Goal: Task Accomplishment & Management: Manage account settings

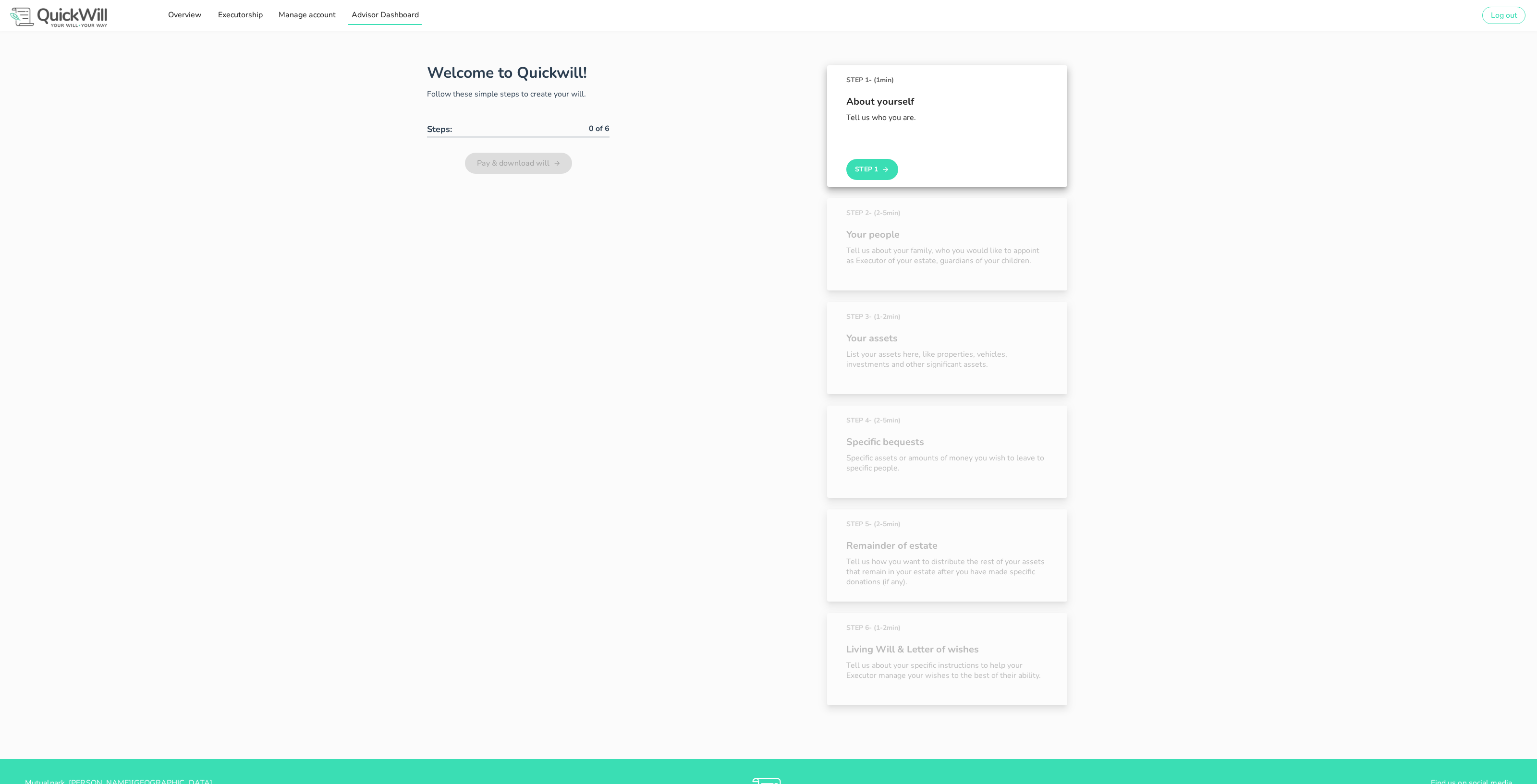
click at [367, 10] on span "Advisor Dashboard" at bounding box center [384, 15] width 68 height 11
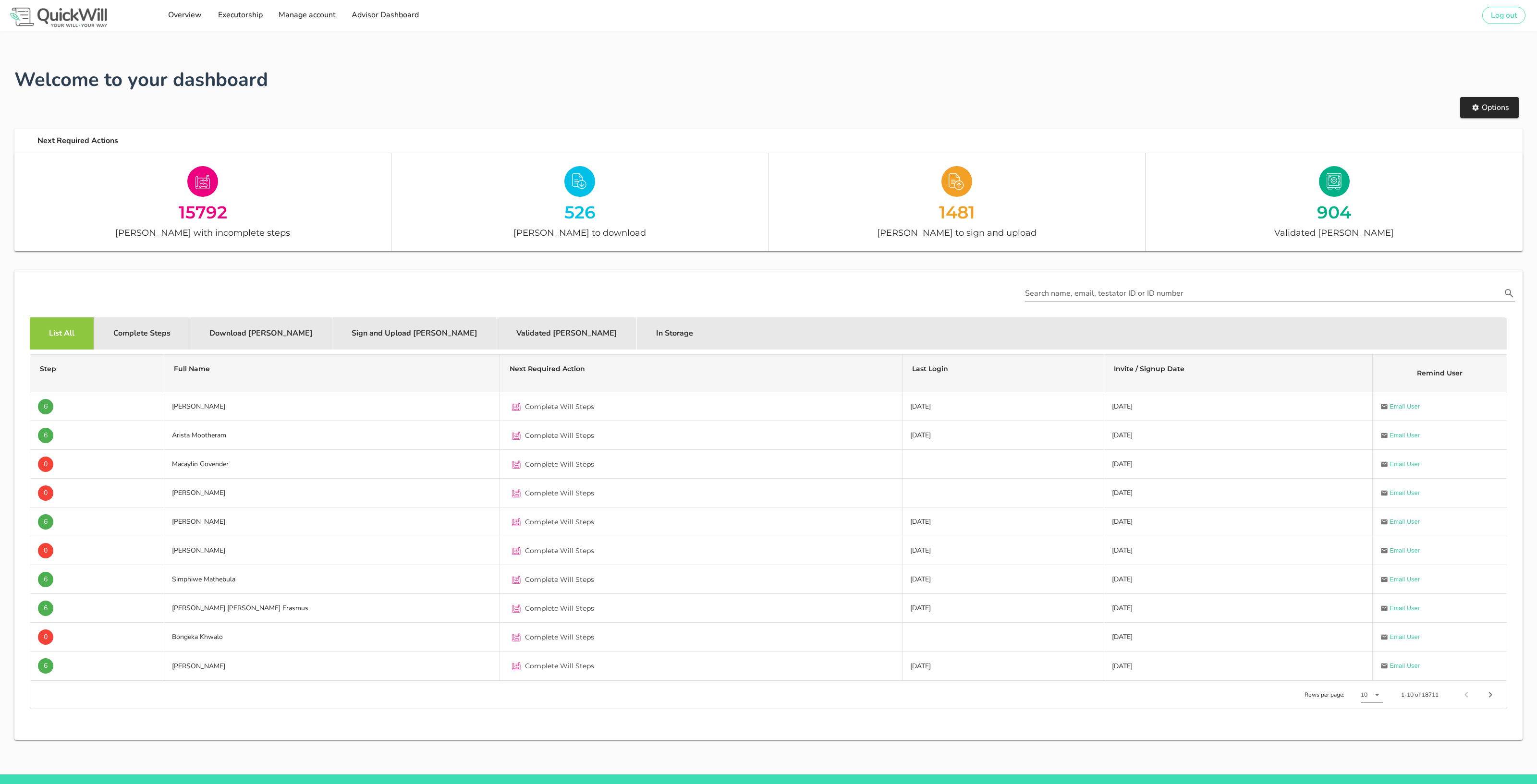
click at [321, 80] on h1 "Welcome to your dashboard" at bounding box center [768, 79] width 1508 height 29
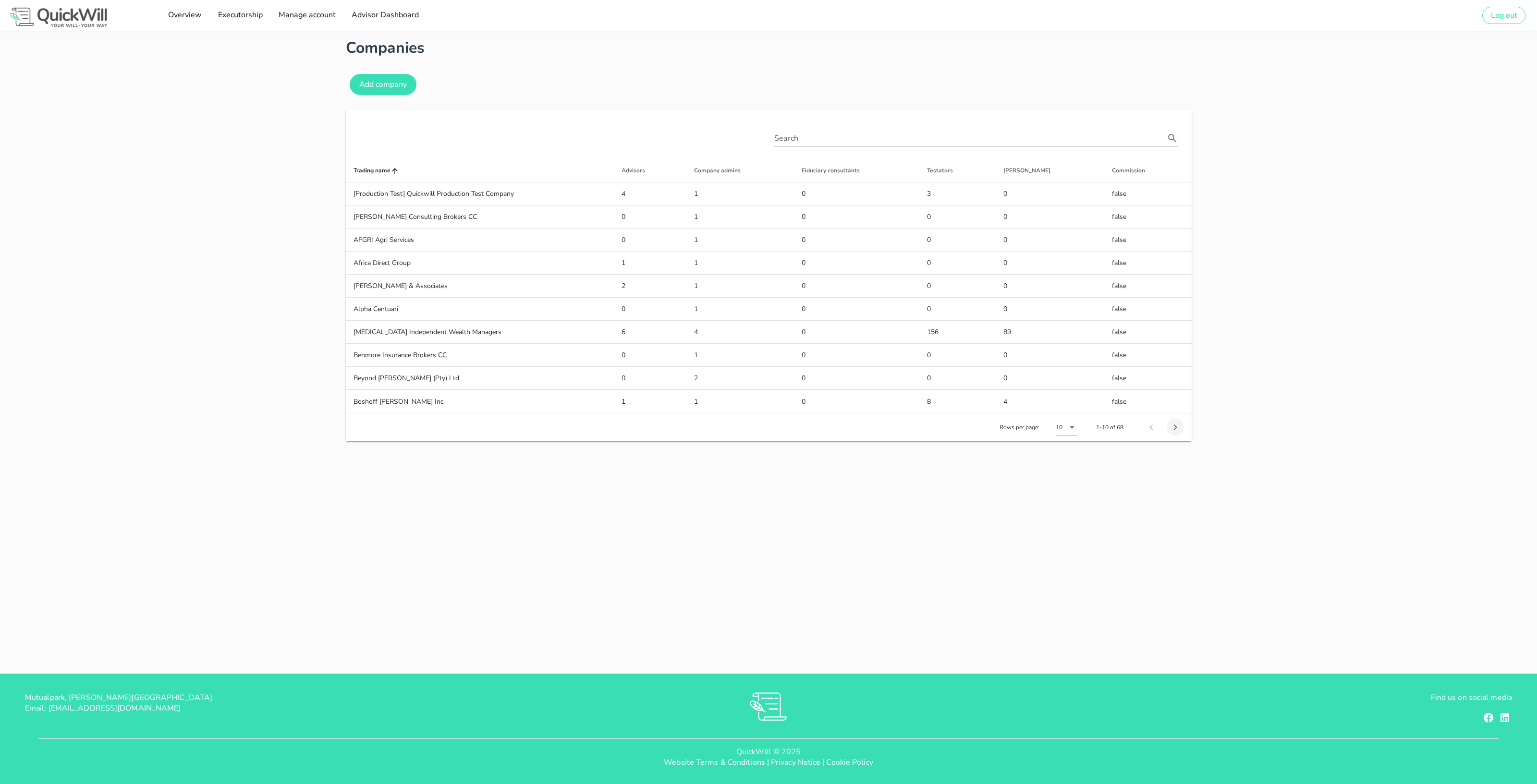
type input "[PERSON_NAME][EMAIL_ADDRESS][DOMAIN_NAME]"
click at [1179, 431] on icon "Next page" at bounding box center [1176, 427] width 11 height 11
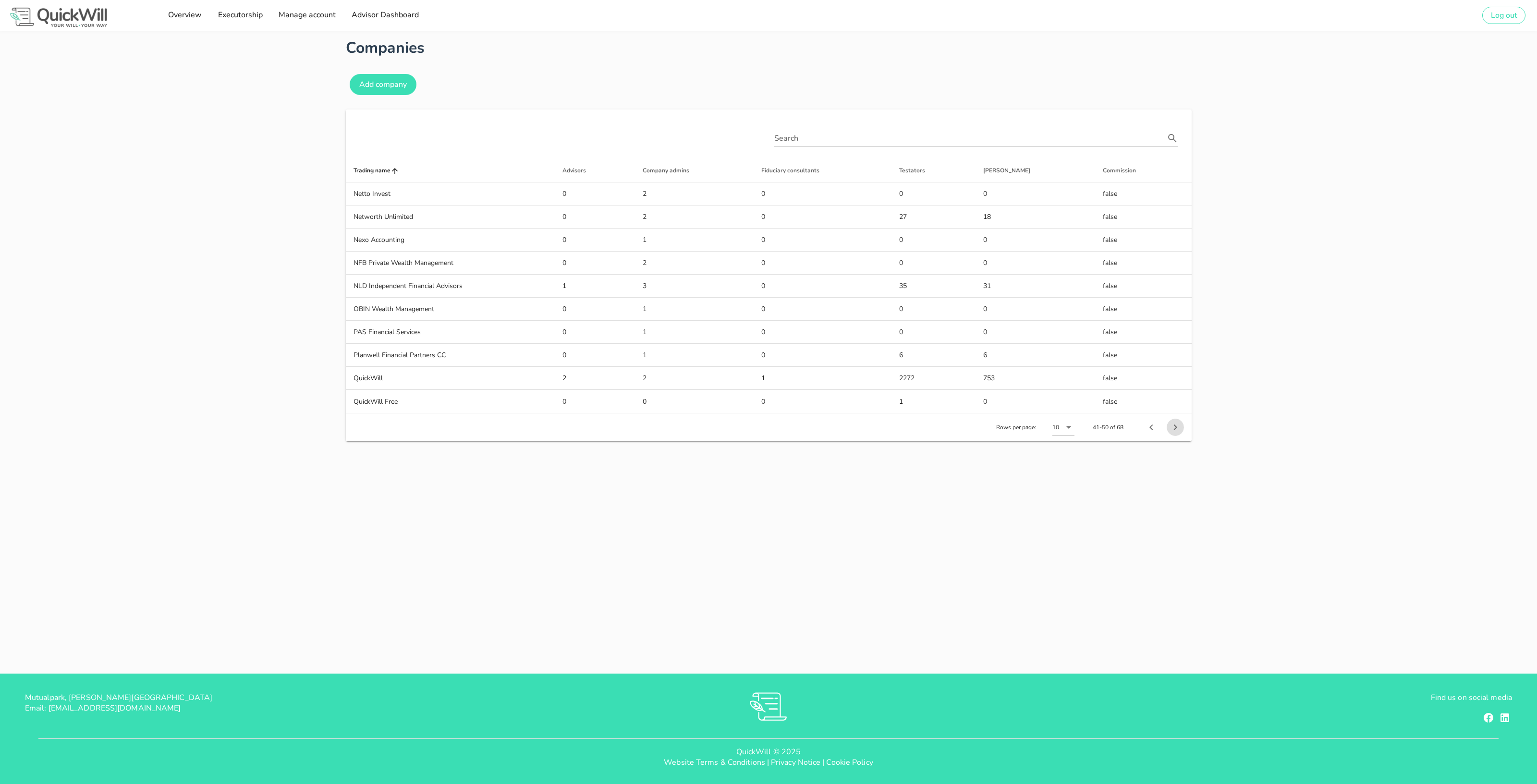
click at [1178, 431] on icon "Next page" at bounding box center [1176, 427] width 11 height 11
click at [1177, 432] on icon "Next page" at bounding box center [1176, 427] width 11 height 11
click at [1149, 380] on icon "Previous page" at bounding box center [1151, 381] width 11 height 11
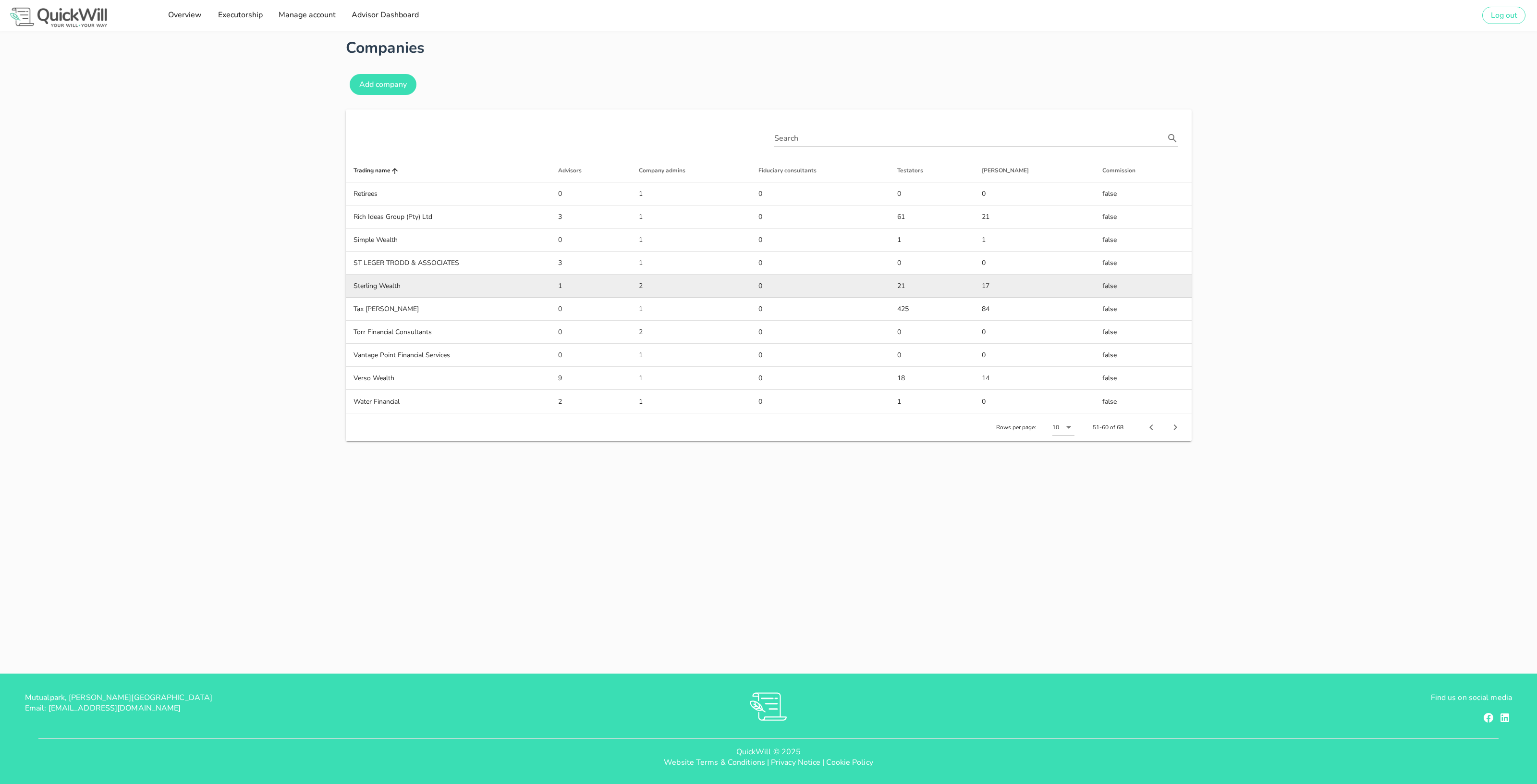
click at [467, 286] on td "Sterling Wealth" at bounding box center [448, 286] width 205 height 23
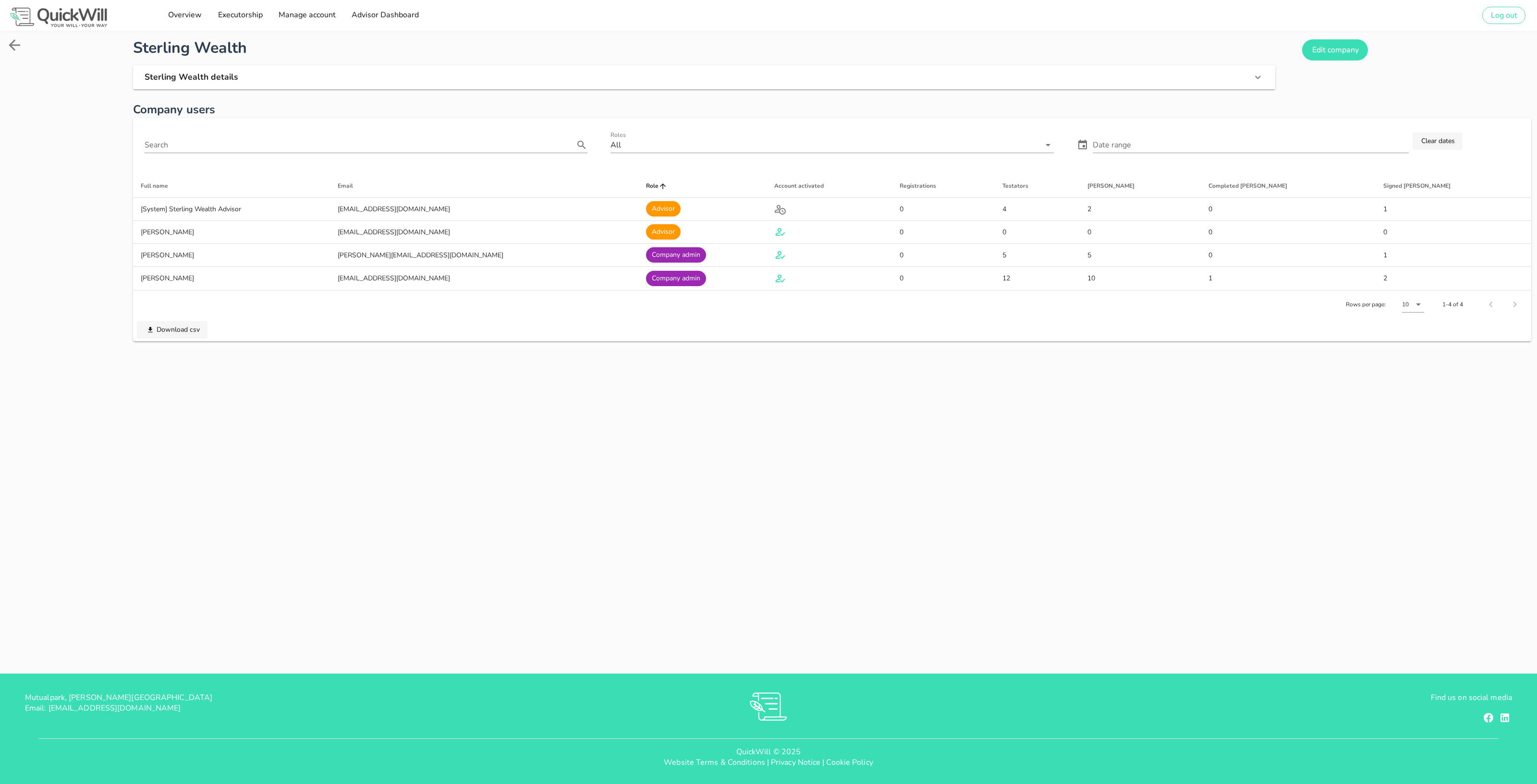
click at [550, 399] on div "Sterling Wealth Sterling Wealth details Edit company Company users Search Roles…" at bounding box center [768, 352] width 1537 height 643
click at [17, 41] on icon at bounding box center [14, 45] width 17 height 17
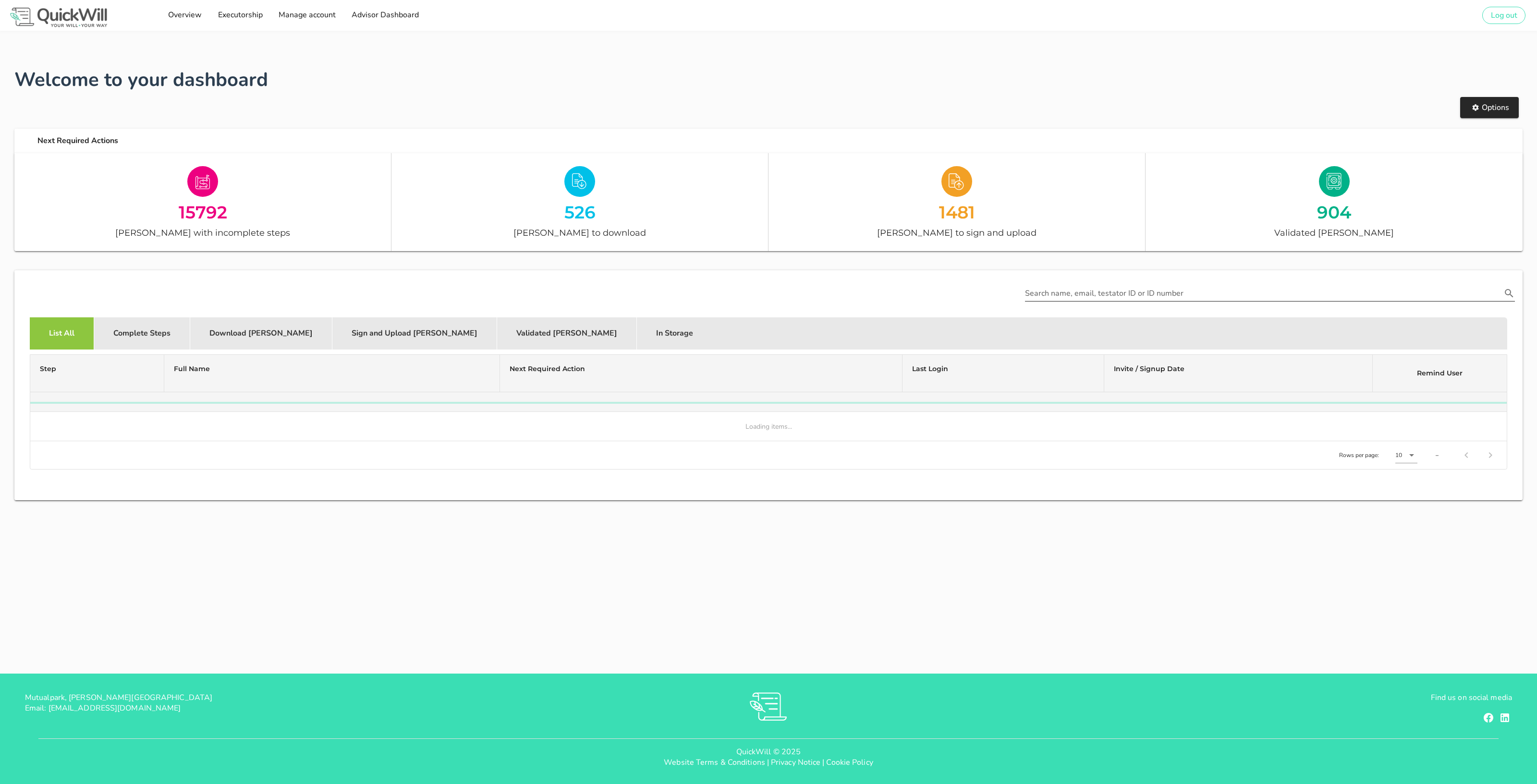
type input "[PERSON_NAME][EMAIL_ADDRESS][DOMAIN_NAME]"
click at [1065, 291] on input "Search name, email, testator ID or ID number" at bounding box center [1263, 293] width 476 height 16
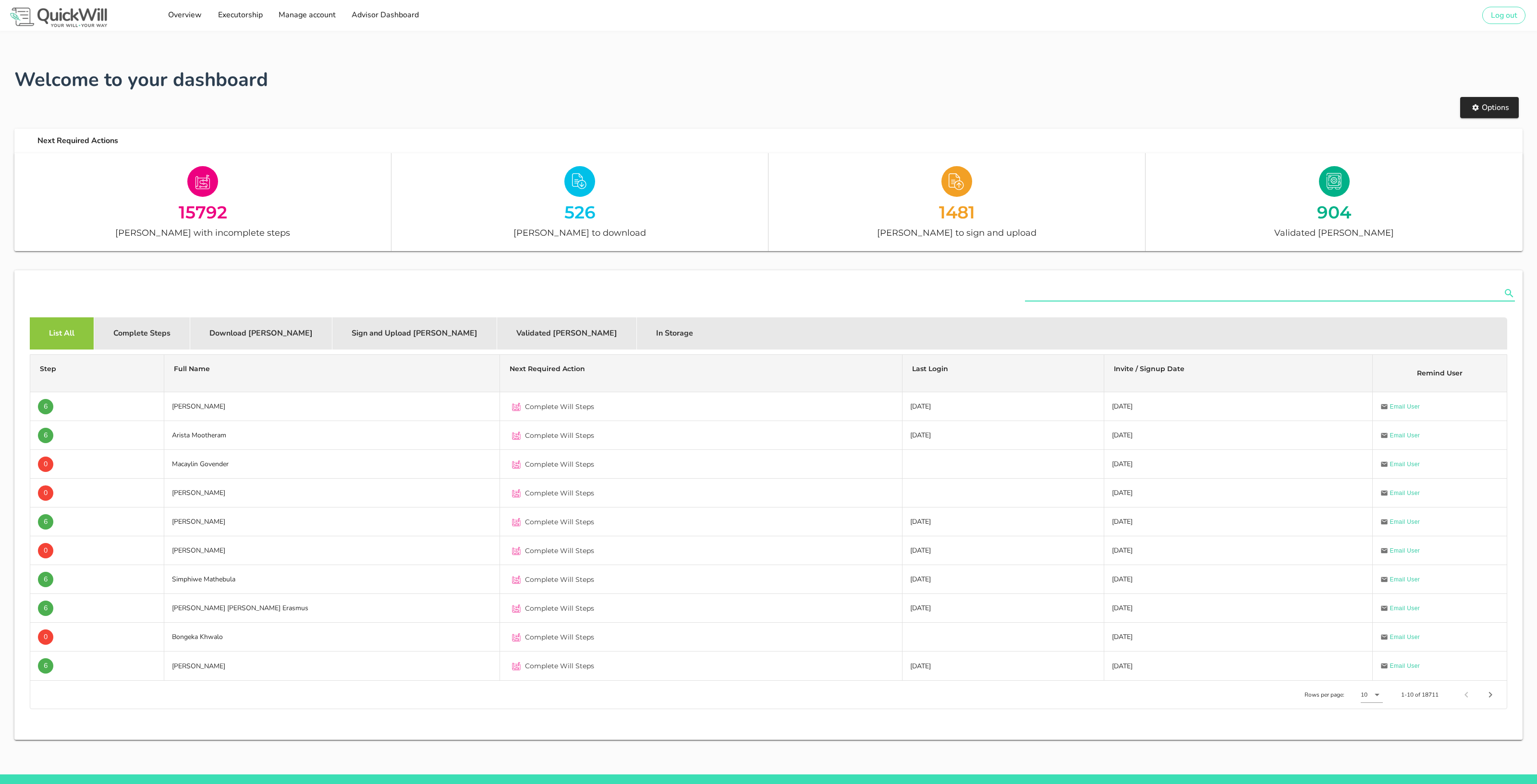
paste input "rochelle@sterlingwealth.co.za"
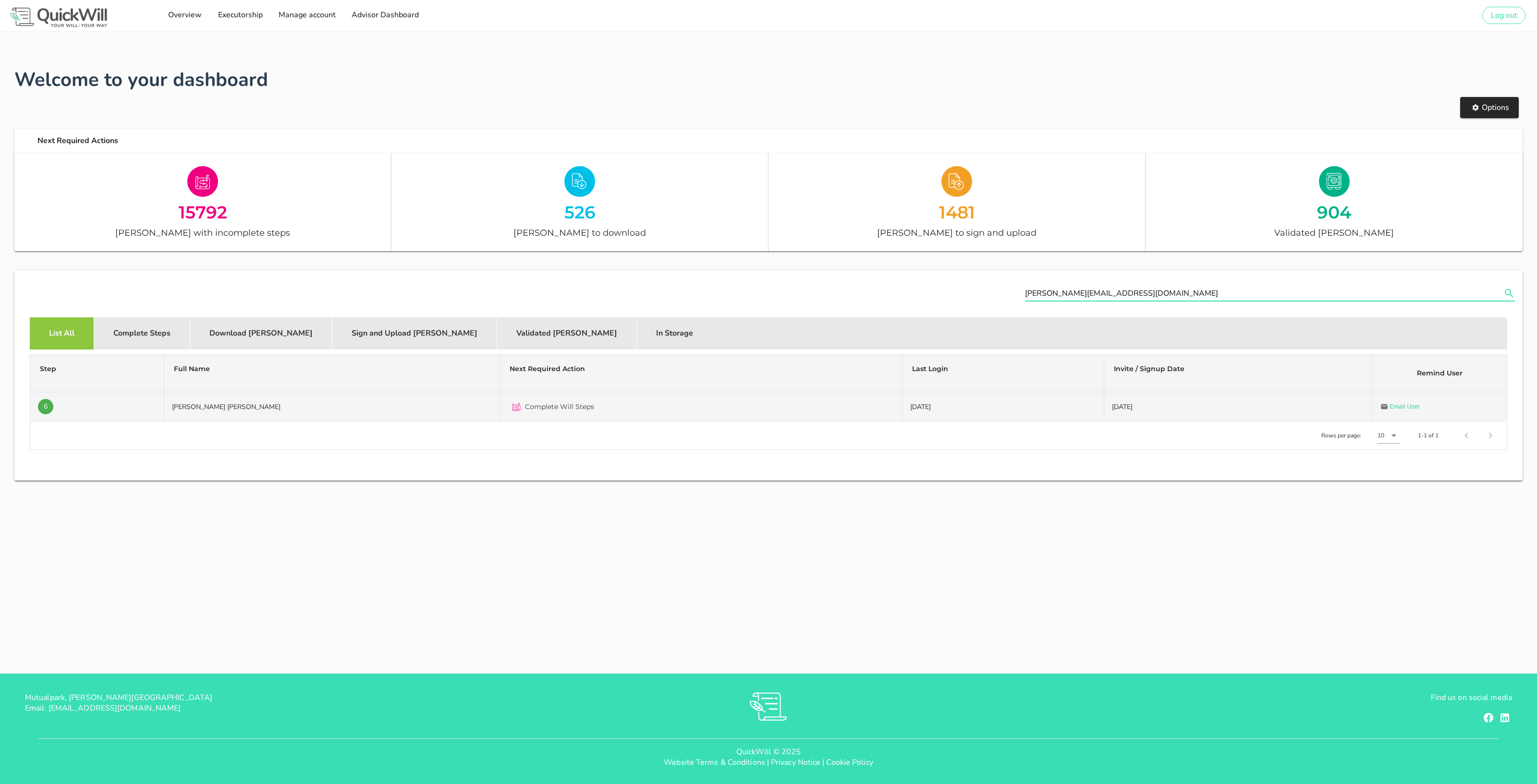
type input "rochelle@sterlingwealth.co.za"
click at [284, 405] on td "Wilhelm Andre De Zwart" at bounding box center [332, 406] width 336 height 29
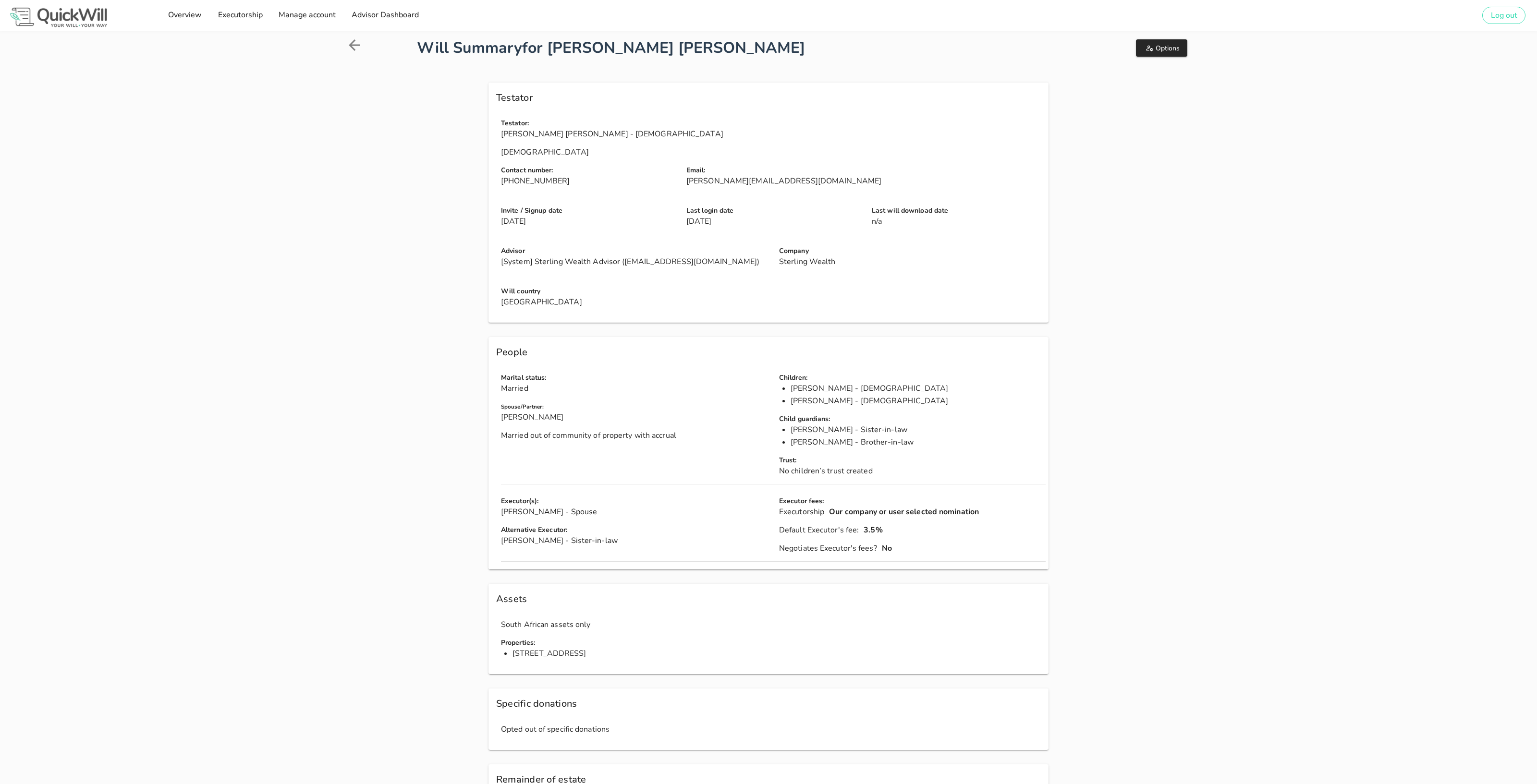
click at [539, 265] on p "[System] Sterling Wealth Advisor (company.advisor+company_58@next176.com)" at bounding box center [634, 261] width 267 height 11
click at [562, 192] on div "Contact number: +27832998959" at bounding box center [587, 179] width 185 height 40
drag, startPoint x: 504, startPoint y: 138, endPoint x: 580, endPoint y: 132, distance: 76.2
click at [574, 132] on p "Wilhelm Andre De Zwart - male" at bounding box center [773, 134] width 545 height 11
click at [691, 182] on p "rochelle@sterlingwealth.co.za" at bounding box center [866, 180] width 359 height 11
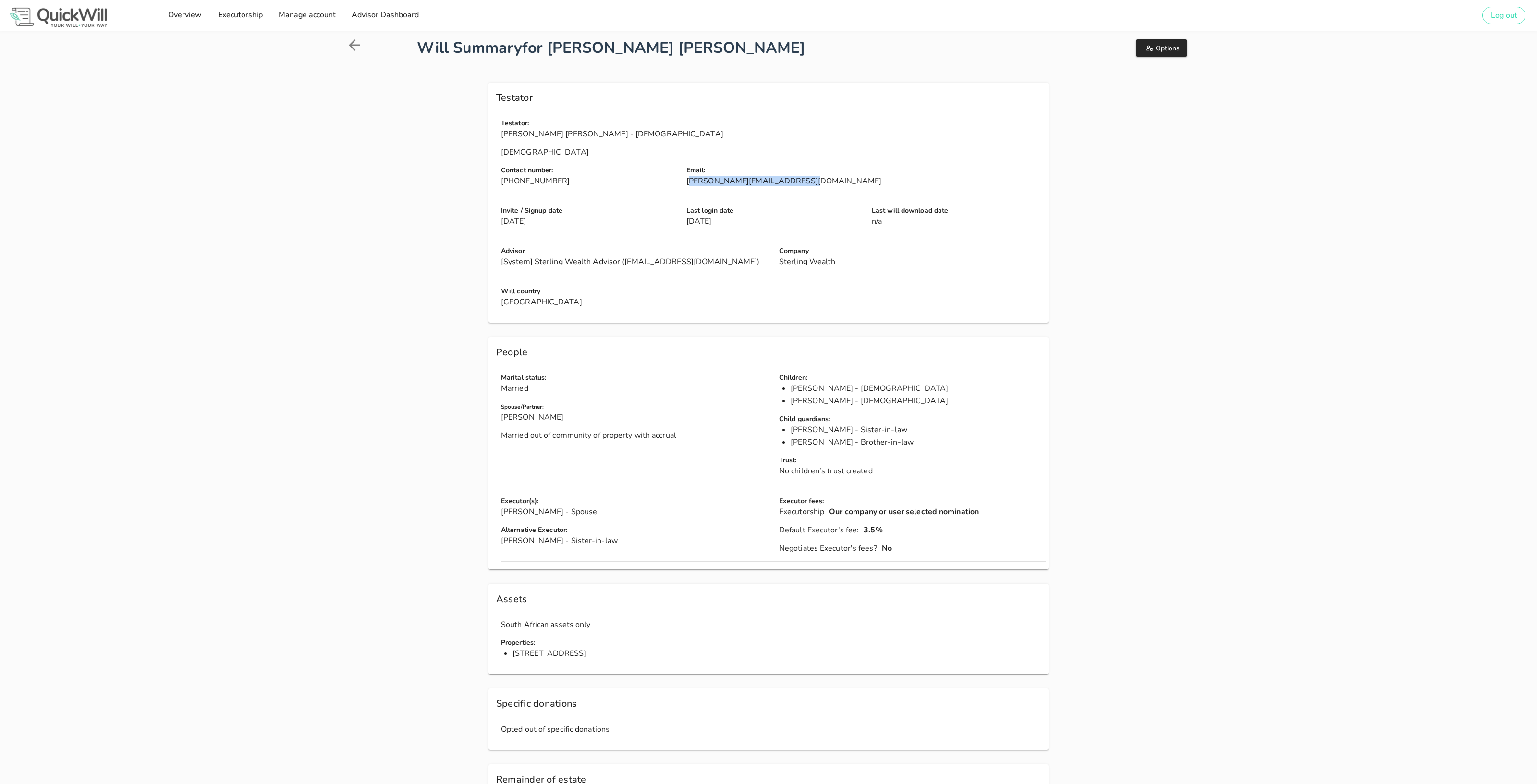
drag, startPoint x: 688, startPoint y: 182, endPoint x: 820, endPoint y: 183, distance: 132.0
click at [820, 183] on p "rochelle@sterlingwealth.co.za" at bounding box center [866, 180] width 359 height 11
click at [407, 175] on div "Oops, something went wrong. We're looking into it. CLOSE Success! CLOSE Testato…" at bounding box center [768, 723] width 857 height 1292
click at [700, 210] on h4 "Last login date" at bounding box center [773, 210] width 174 height 11
click at [351, 45] on icon at bounding box center [354, 45] width 11 height 11
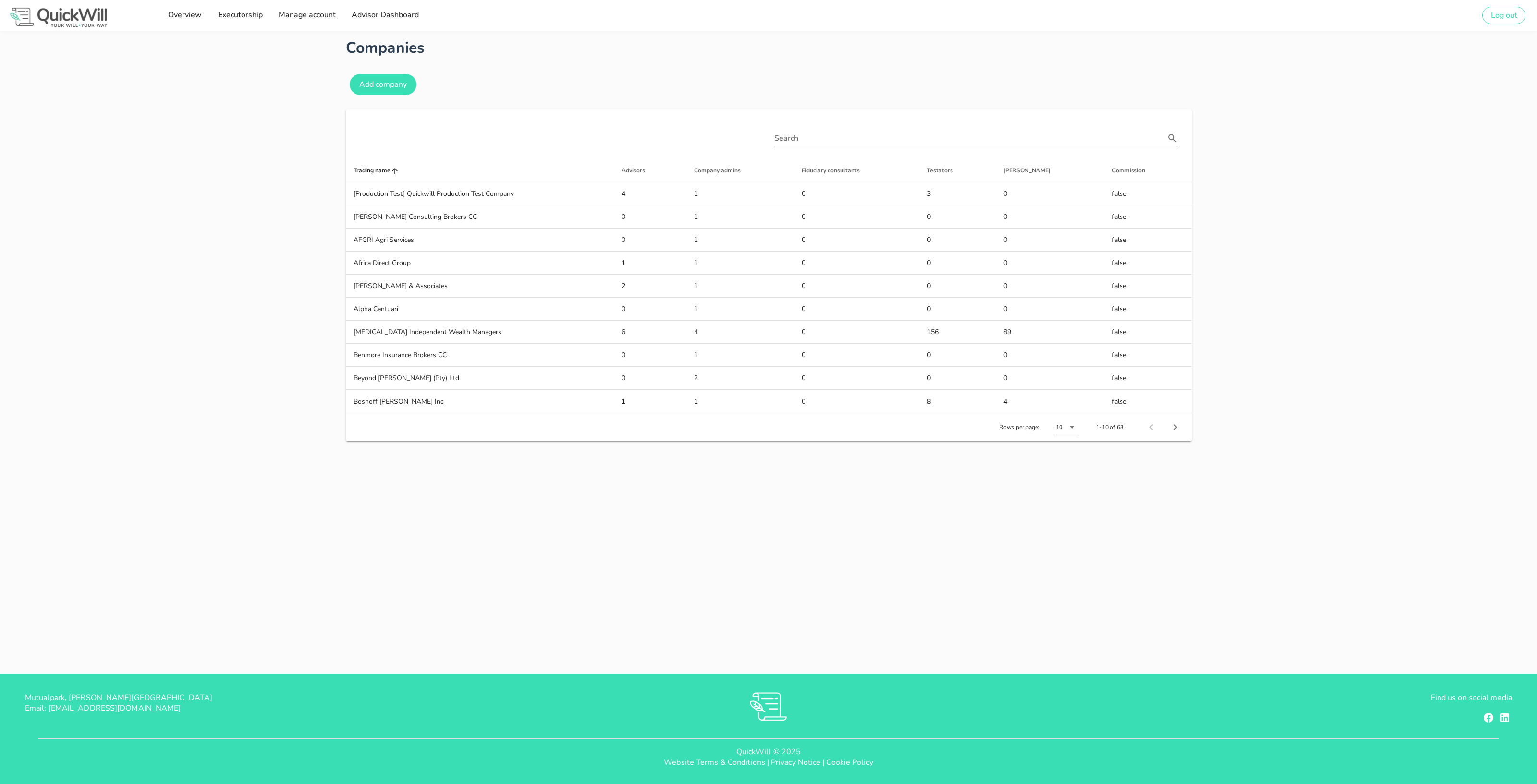
type input "[PERSON_NAME][EMAIL_ADDRESS][DOMAIN_NAME]"
click at [806, 137] on input "text" at bounding box center [969, 138] width 391 height 16
type input "stirling"
click at [1176, 429] on icon "Next page" at bounding box center [1176, 427] width 11 height 11
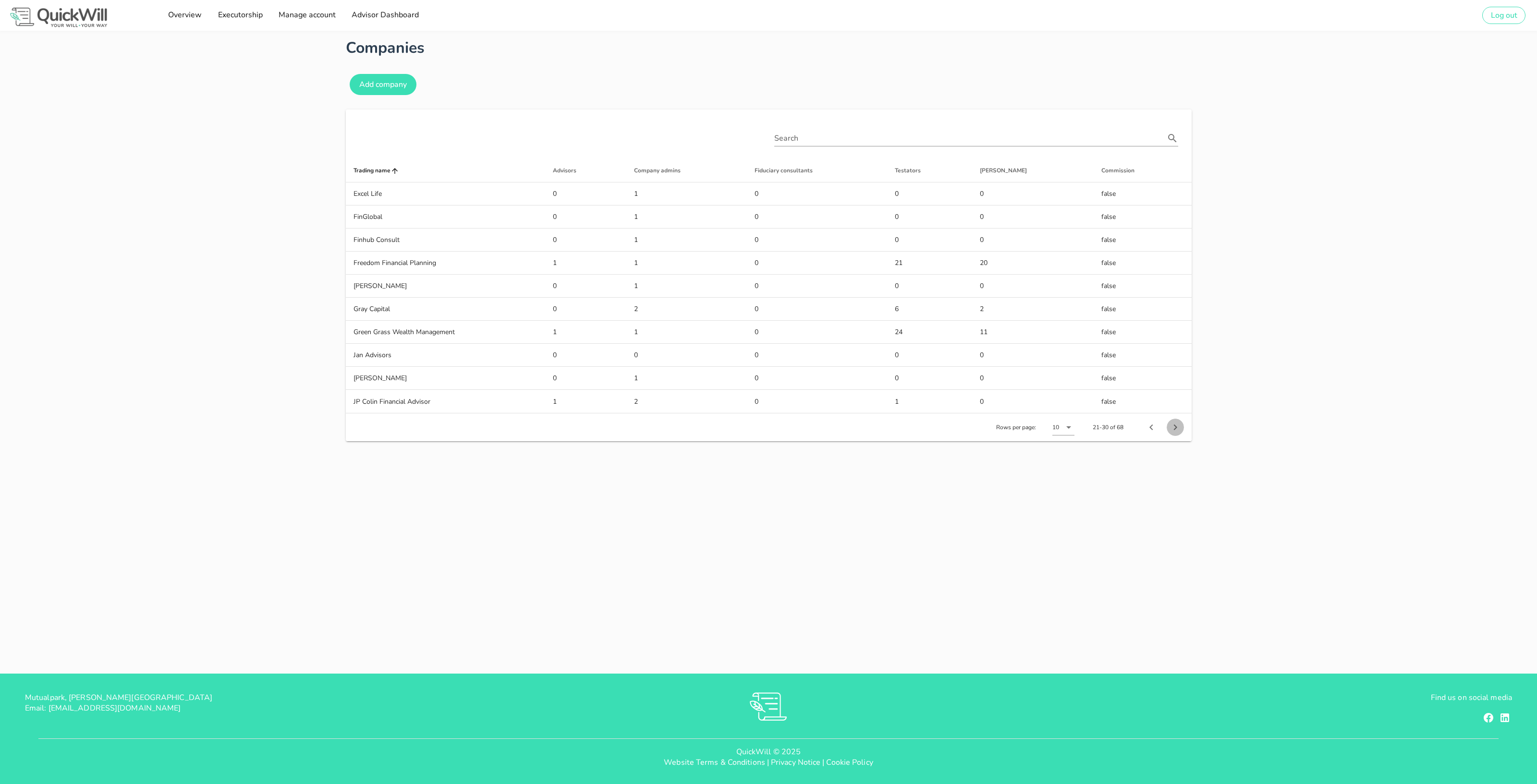
click at [1176, 429] on icon "Next page" at bounding box center [1176, 427] width 11 height 11
click at [1176, 430] on icon "Next page" at bounding box center [1176, 427] width 11 height 11
click at [1149, 430] on icon "Previous page" at bounding box center [1151, 427] width 11 height 11
click at [1181, 430] on span "Next page" at bounding box center [1175, 427] width 17 height 11
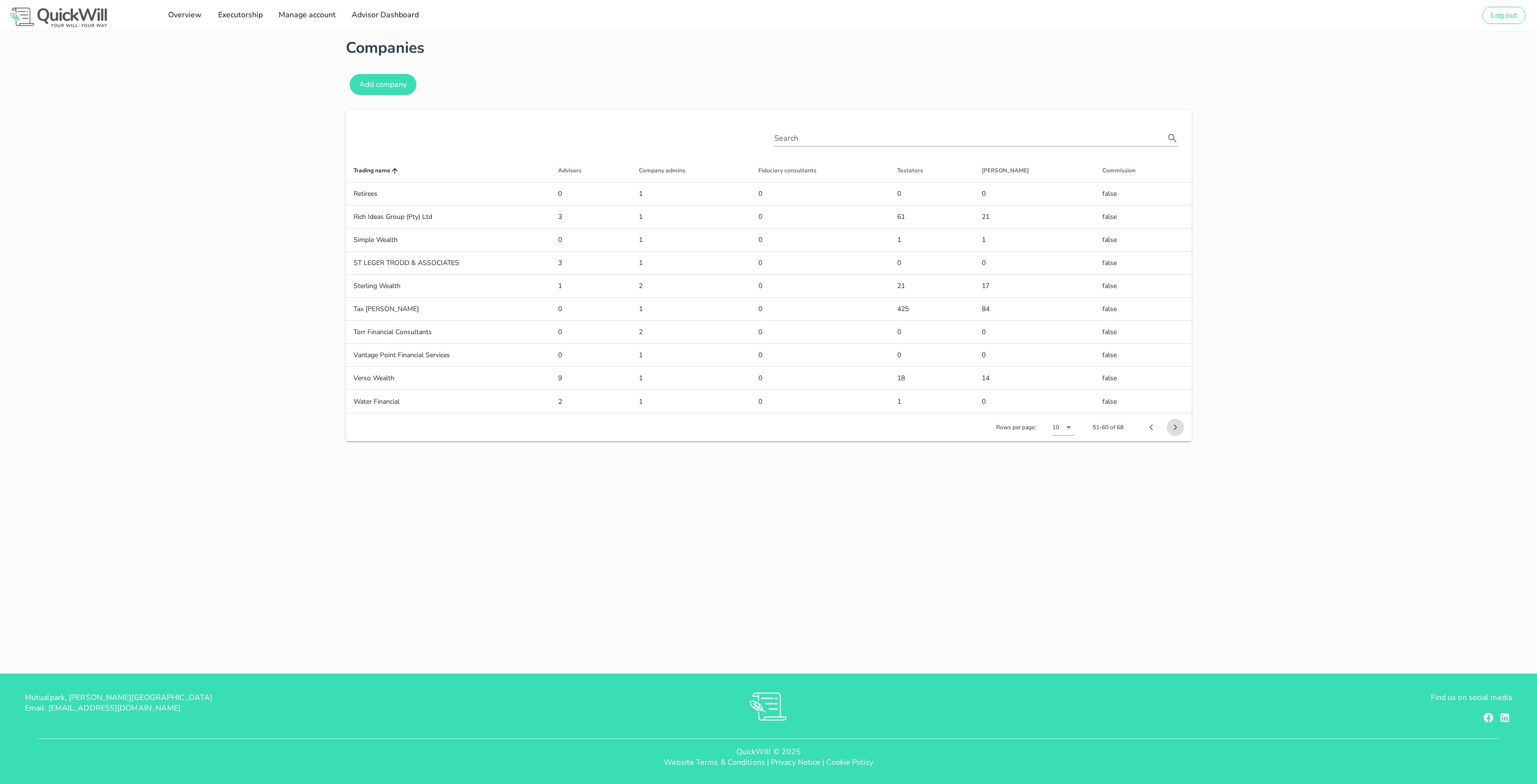
click at [1179, 430] on icon "Next page" at bounding box center [1176, 427] width 11 height 11
click at [1154, 380] on icon "Previous page" at bounding box center [1151, 381] width 11 height 11
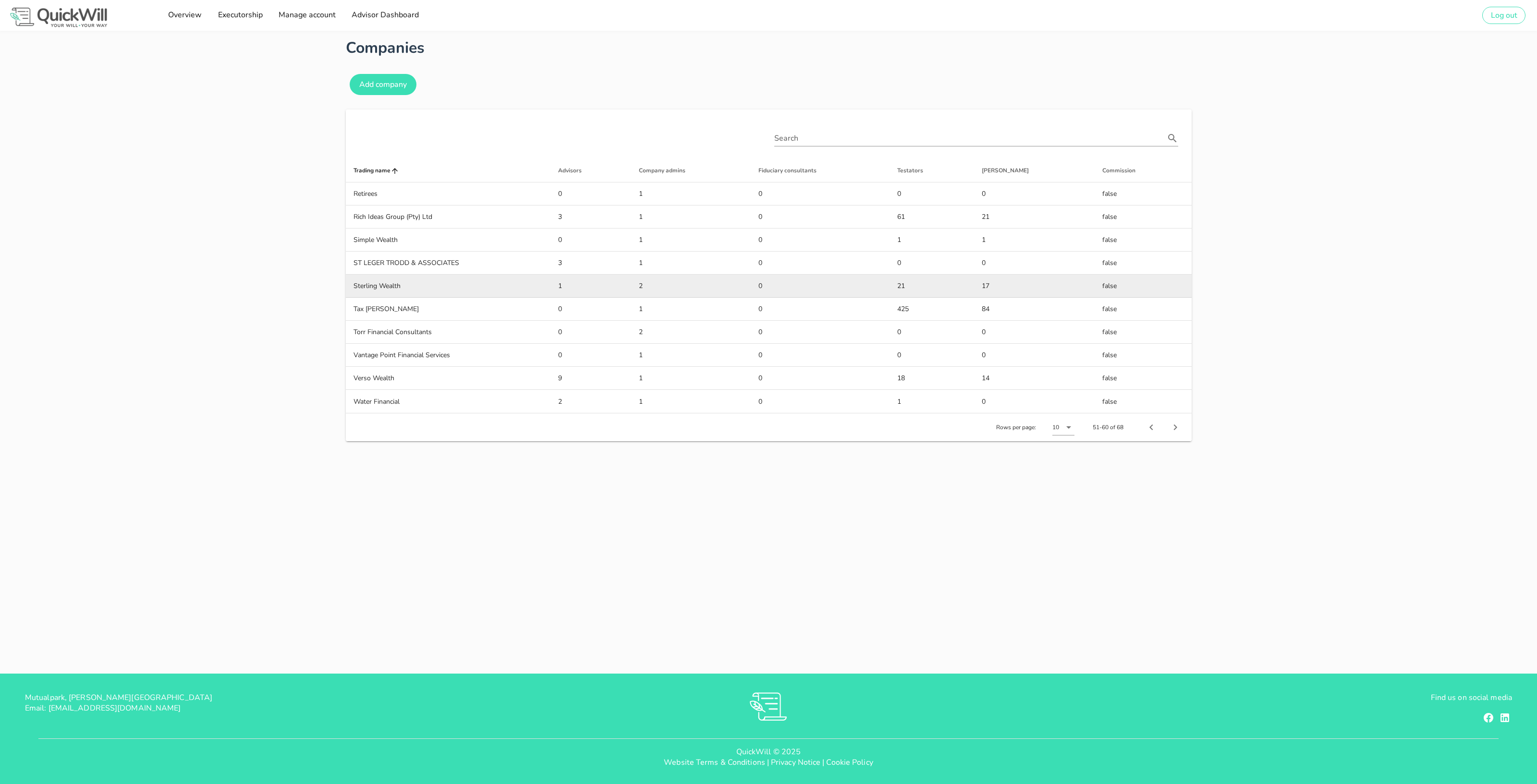
click at [502, 278] on td "Sterling Wealth" at bounding box center [448, 286] width 205 height 23
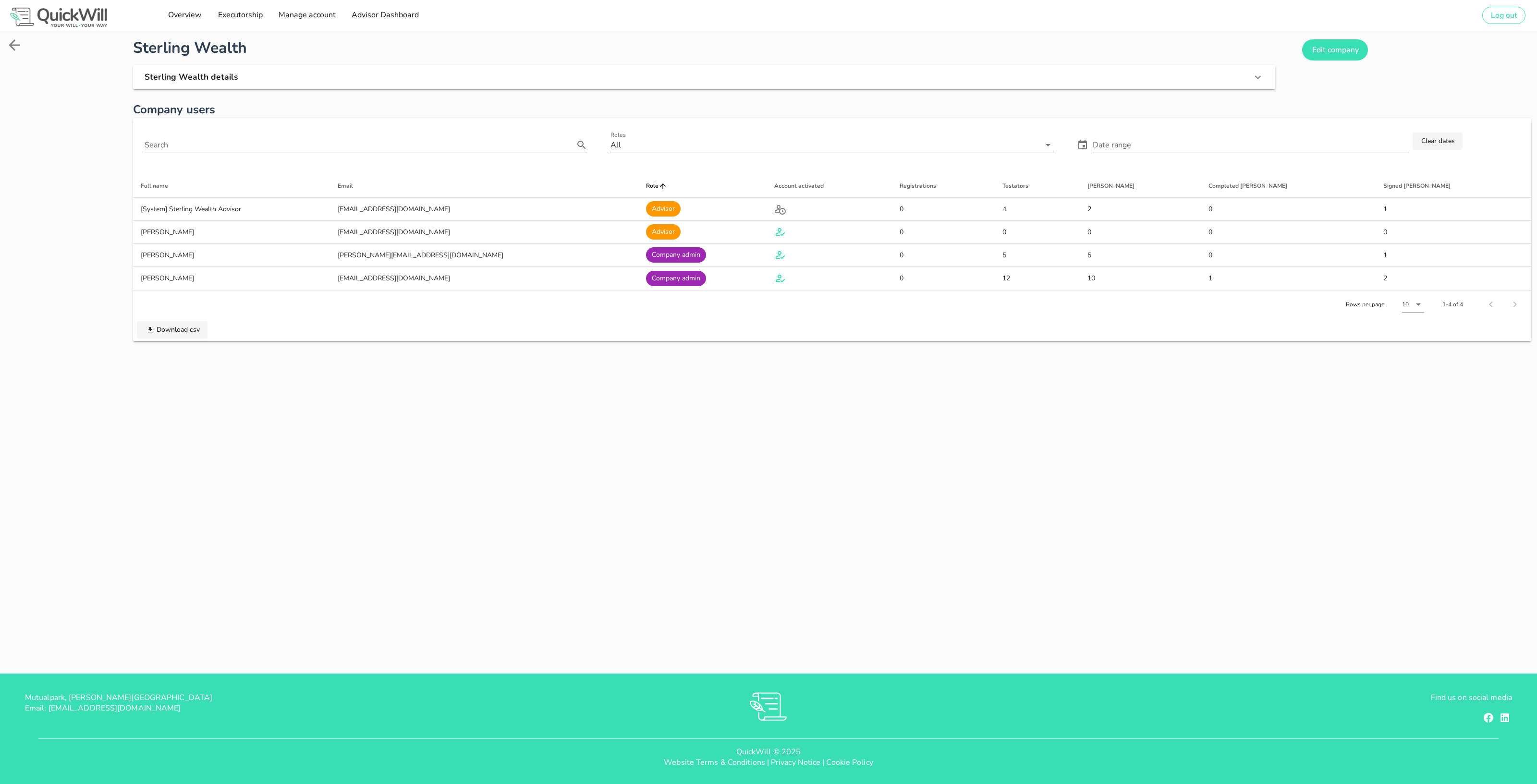
click at [19, 47] on icon at bounding box center [14, 45] width 17 height 17
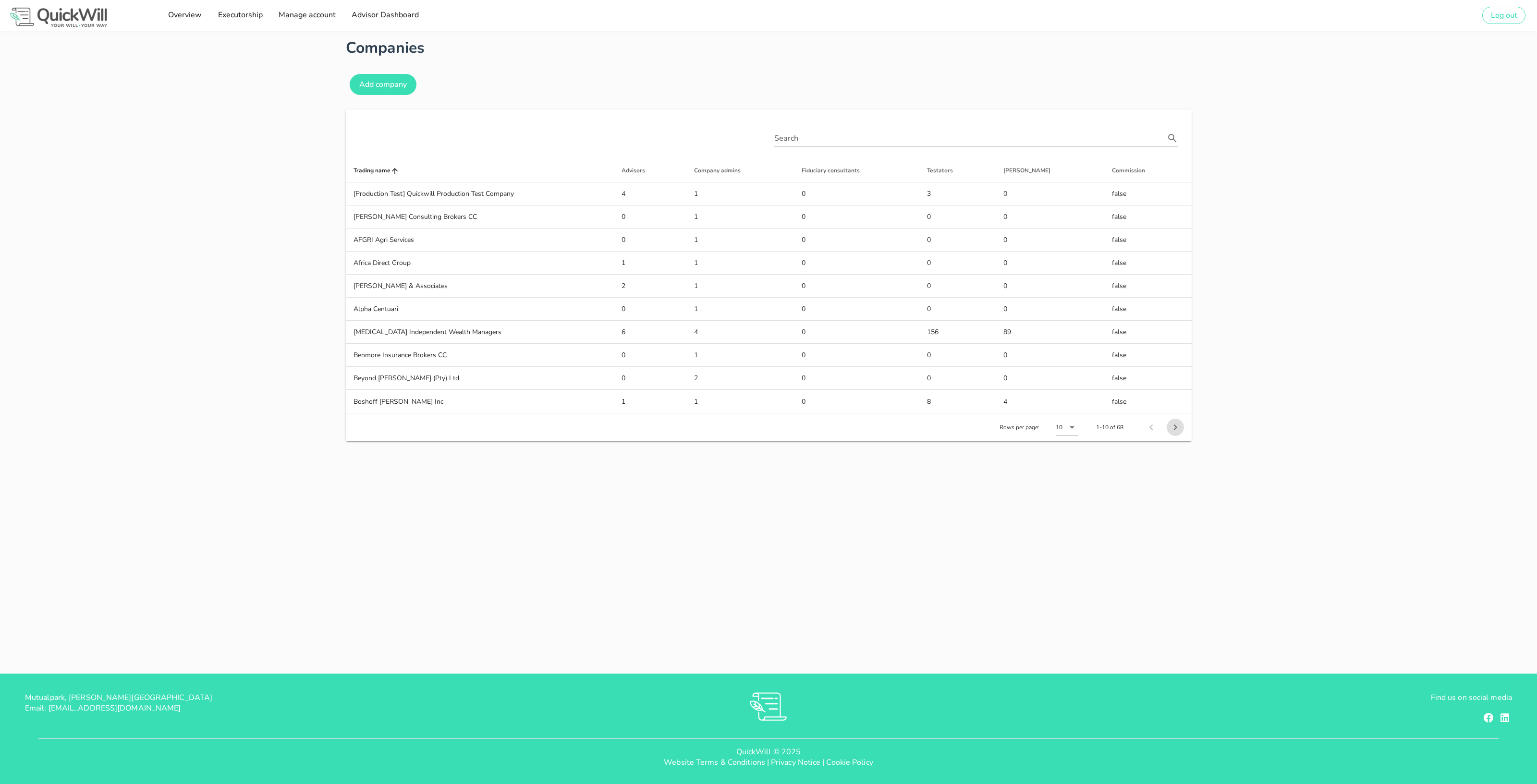
click at [1177, 428] on icon "Next page" at bounding box center [1176, 427] width 11 height 11
click at [1180, 424] on icon "Next page" at bounding box center [1176, 427] width 11 height 11
click at [1179, 424] on icon "Next page" at bounding box center [1176, 427] width 11 height 11
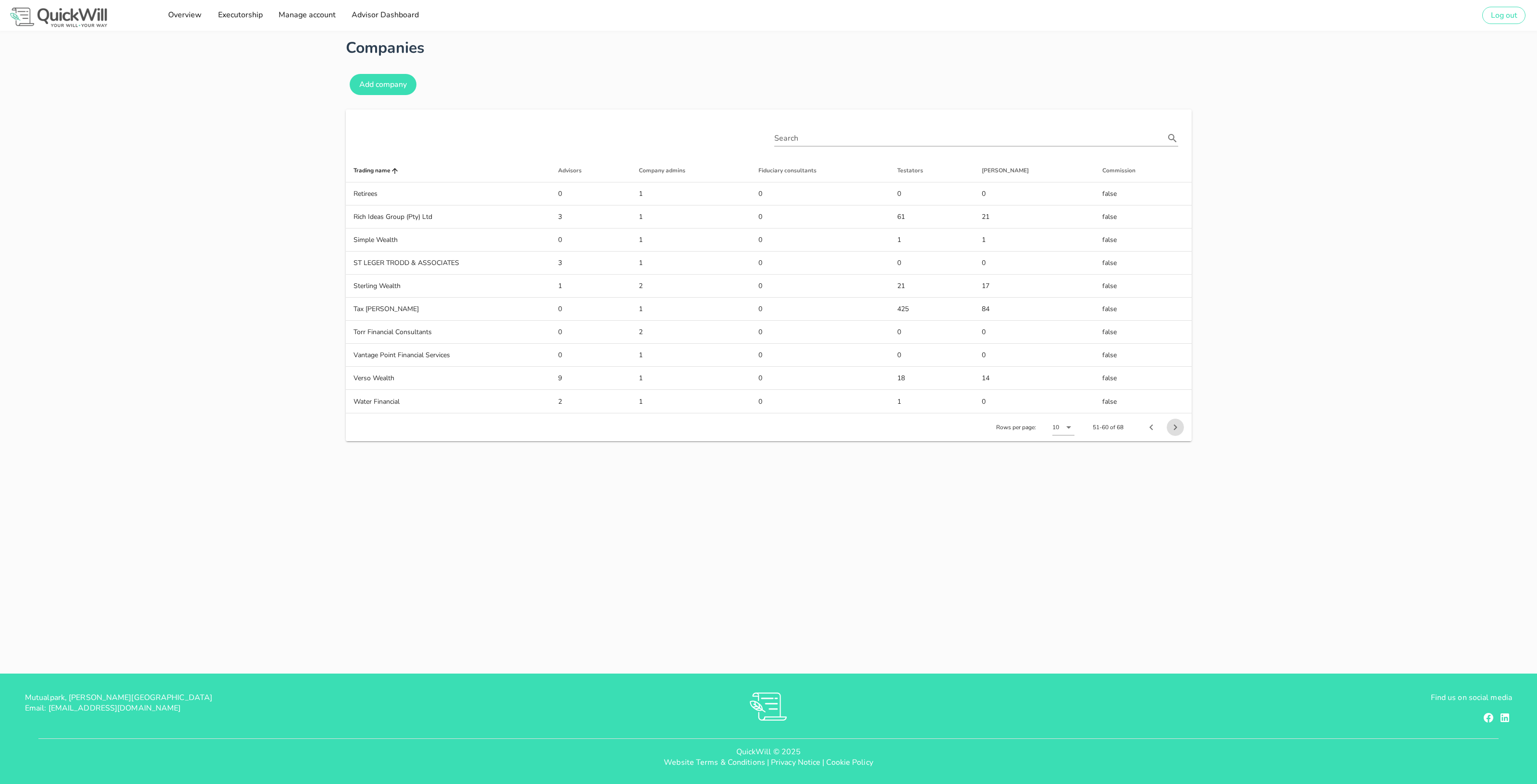
click at [1179, 424] on icon "Next page" at bounding box center [1176, 427] width 11 height 11
click at [1149, 381] on icon "Previous page" at bounding box center [1151, 381] width 11 height 11
click at [1154, 424] on icon "Previous page" at bounding box center [1151, 427] width 11 height 11
click at [433, 376] on td "QuickWill" at bounding box center [450, 379] width 210 height 23
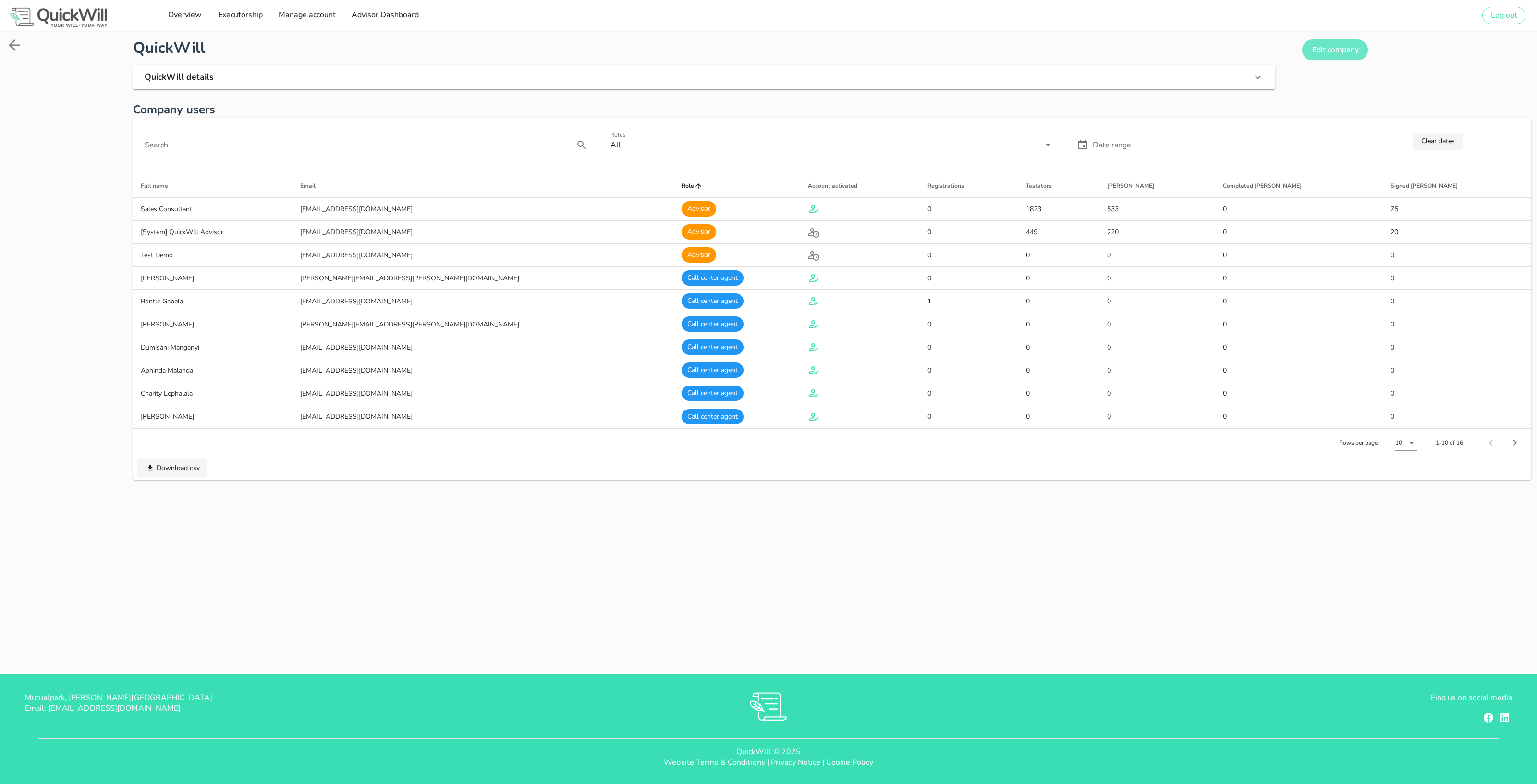
click at [1338, 55] on button "Edit company" at bounding box center [1335, 50] width 66 height 21
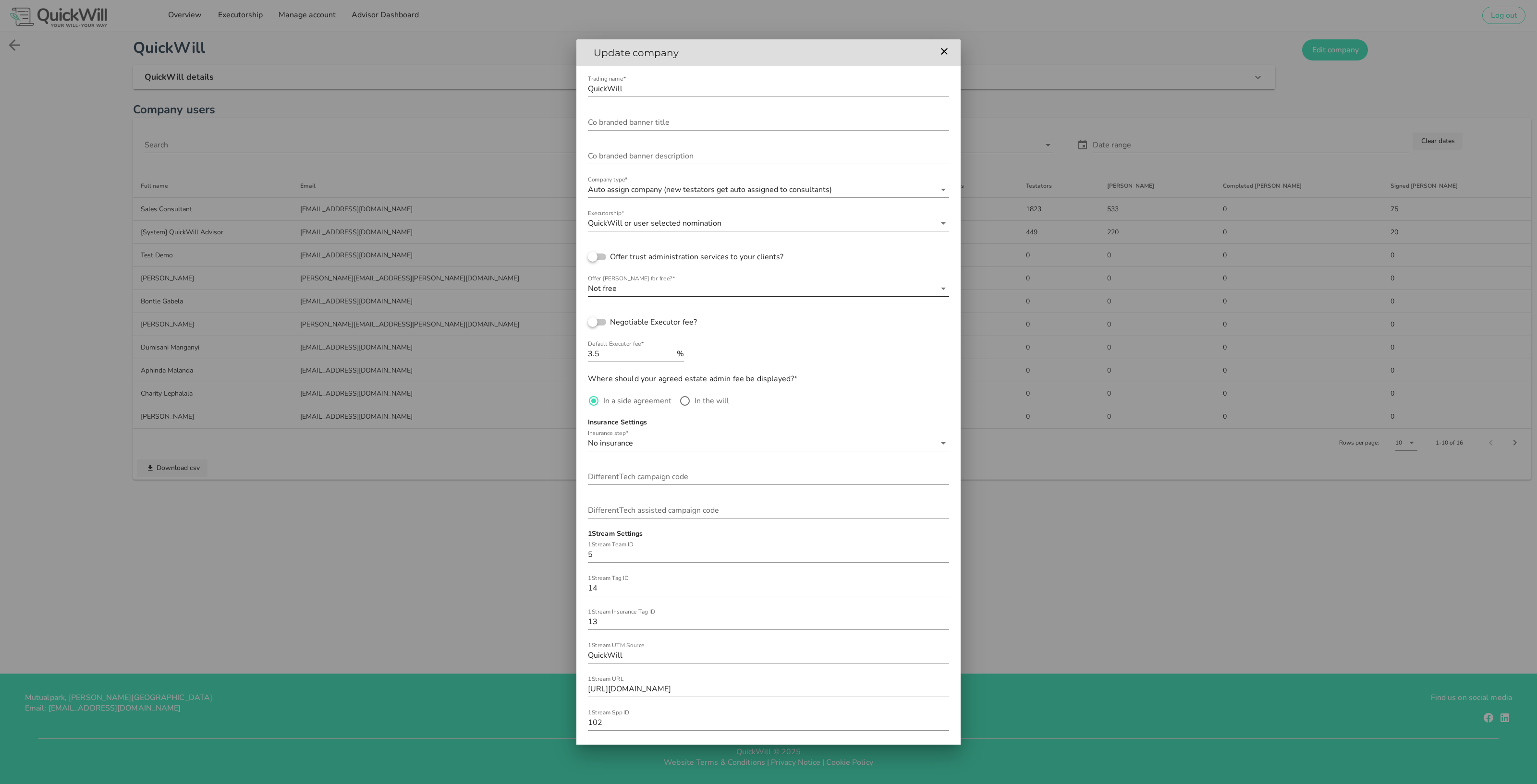
click at [783, 292] on input "Offer [PERSON_NAME] for free?*" at bounding box center [777, 288] width 317 height 16
click at [803, 255] on label "Offer trust administration services to your clients?" at bounding box center [780, 257] width 339 height 10
click at [801, 255] on label "Offer trust administration services to your clients?" at bounding box center [780, 257] width 339 height 10
checkbox input "false"
click at [943, 50] on icon "button" at bounding box center [944, 51] width 7 height 7
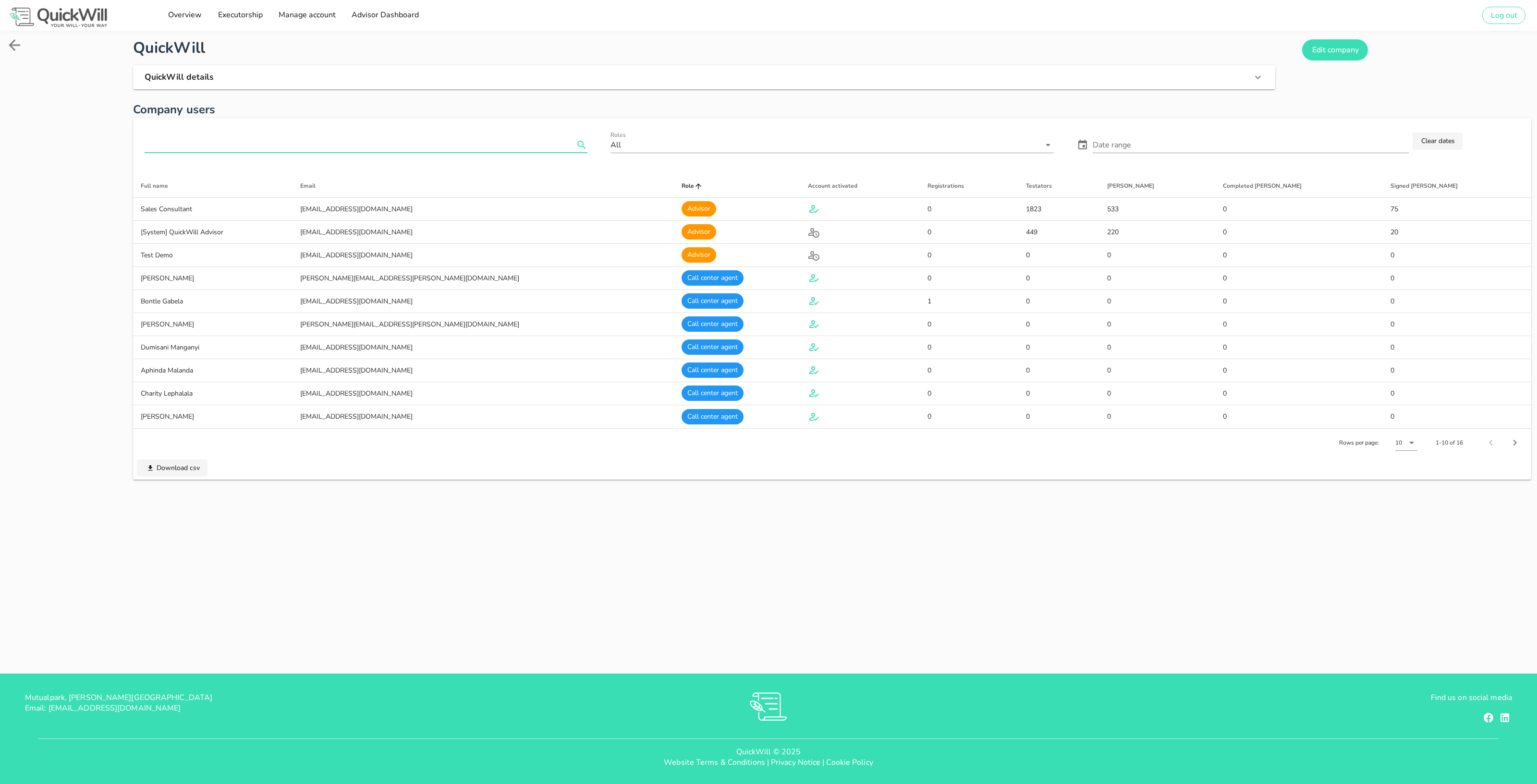
click at [415, 143] on input "text" at bounding box center [359, 144] width 429 height 16
paste input "rochelle@sterlingwealth.co.za"
type input "rochelle@sterlingwealth.co.za"
click at [16, 47] on icon at bounding box center [14, 45] width 17 height 17
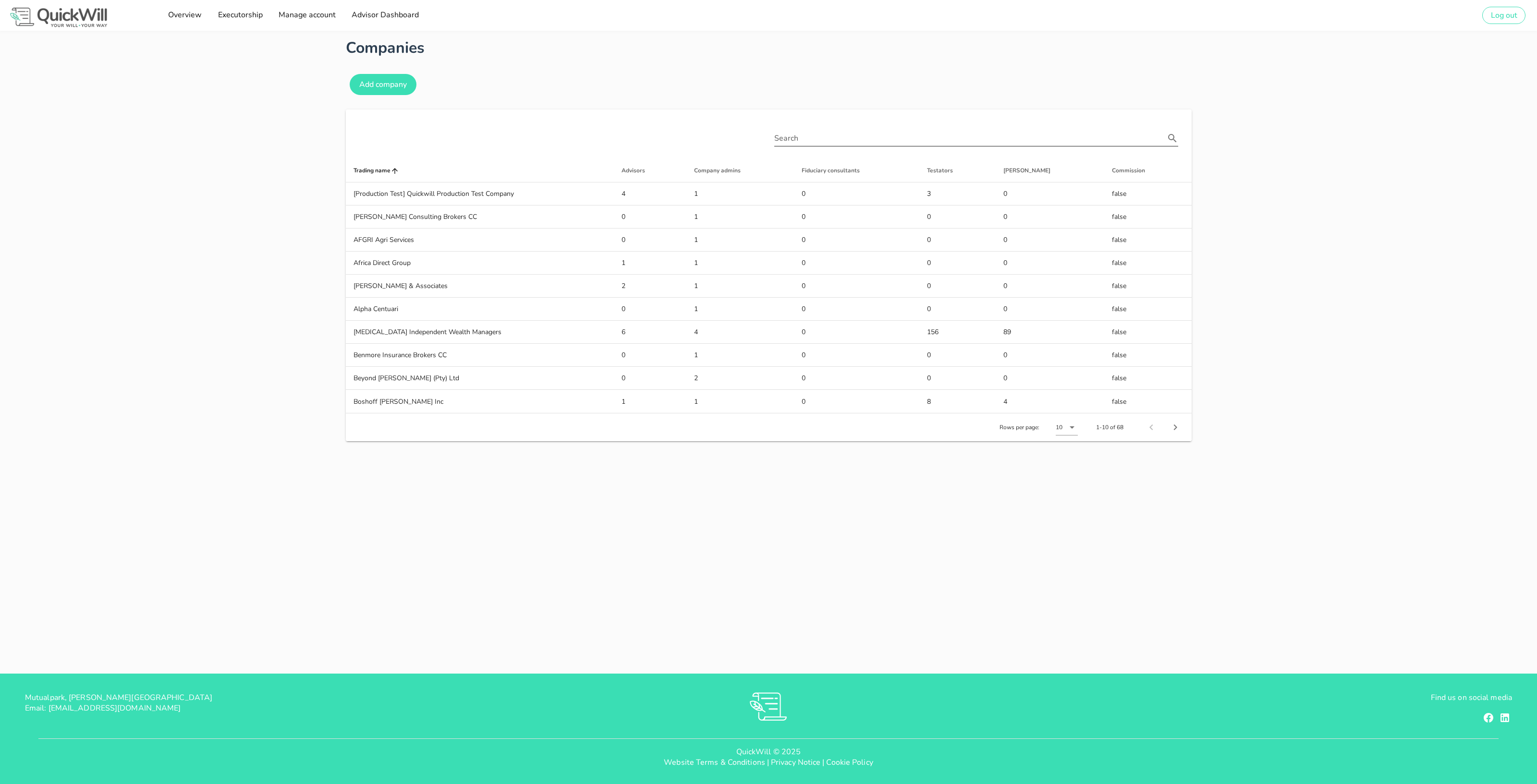
click at [796, 144] on input "Search" at bounding box center [969, 138] width 391 height 16
paste input "rochelle@sterlingwealth.co.za"
type input "rochelle@sterlingwealth.co.za"
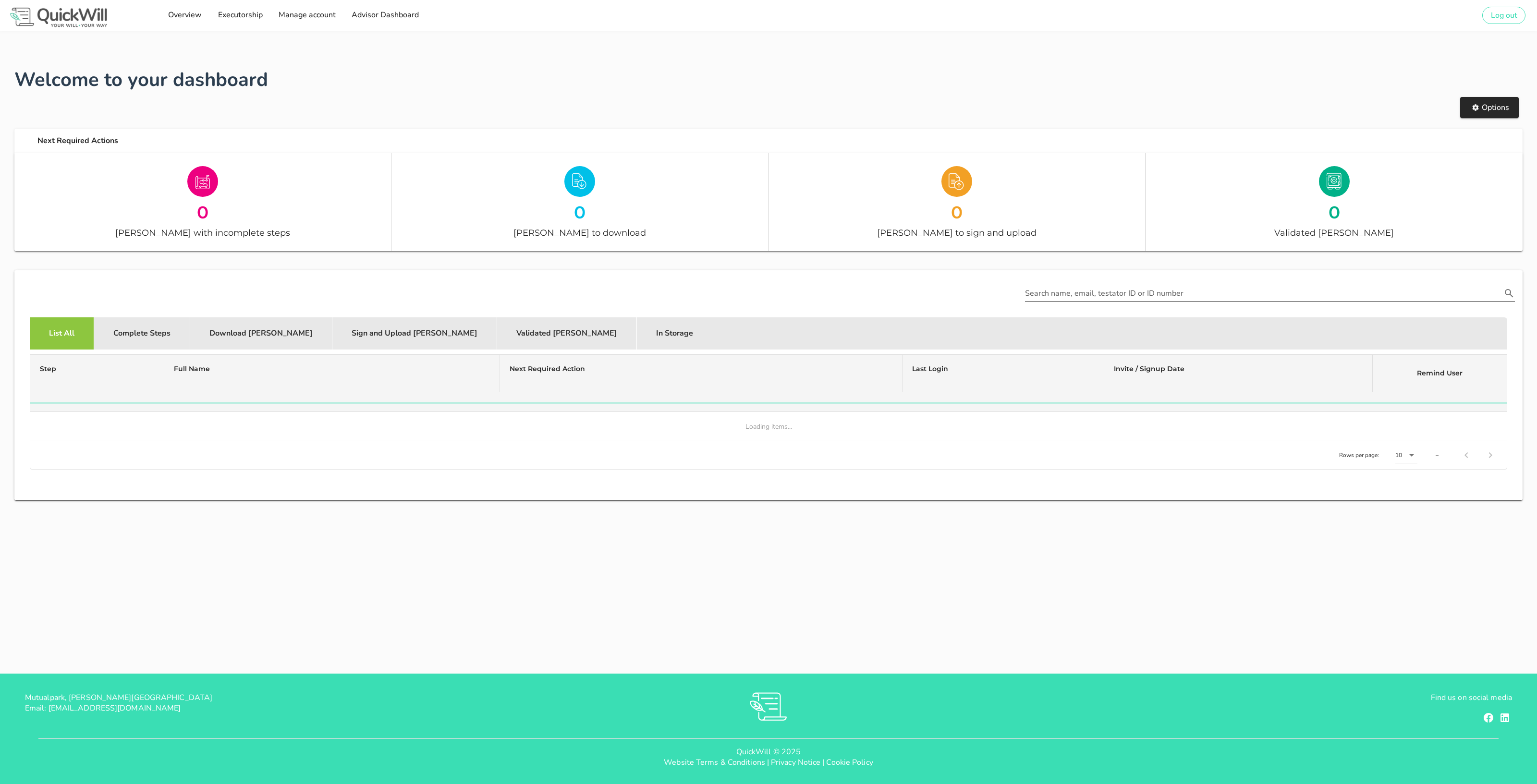
type input "[PERSON_NAME][EMAIL_ADDRESS][DOMAIN_NAME]"
click at [1059, 294] on input "Search name, email, testator ID or ID number" at bounding box center [1263, 293] width 476 height 16
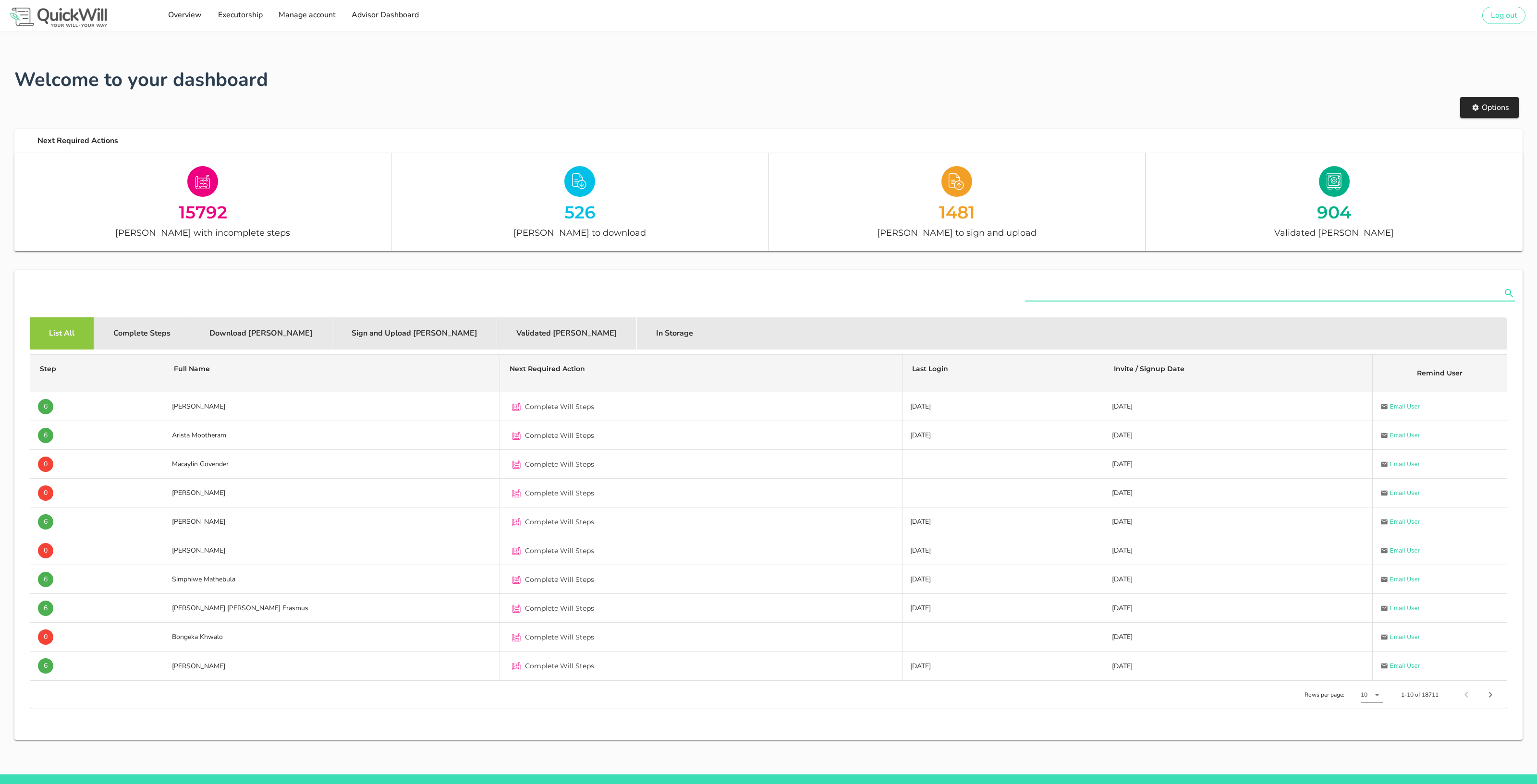
paste input "[PERSON_NAME][EMAIL_ADDRESS][DOMAIN_NAME]"
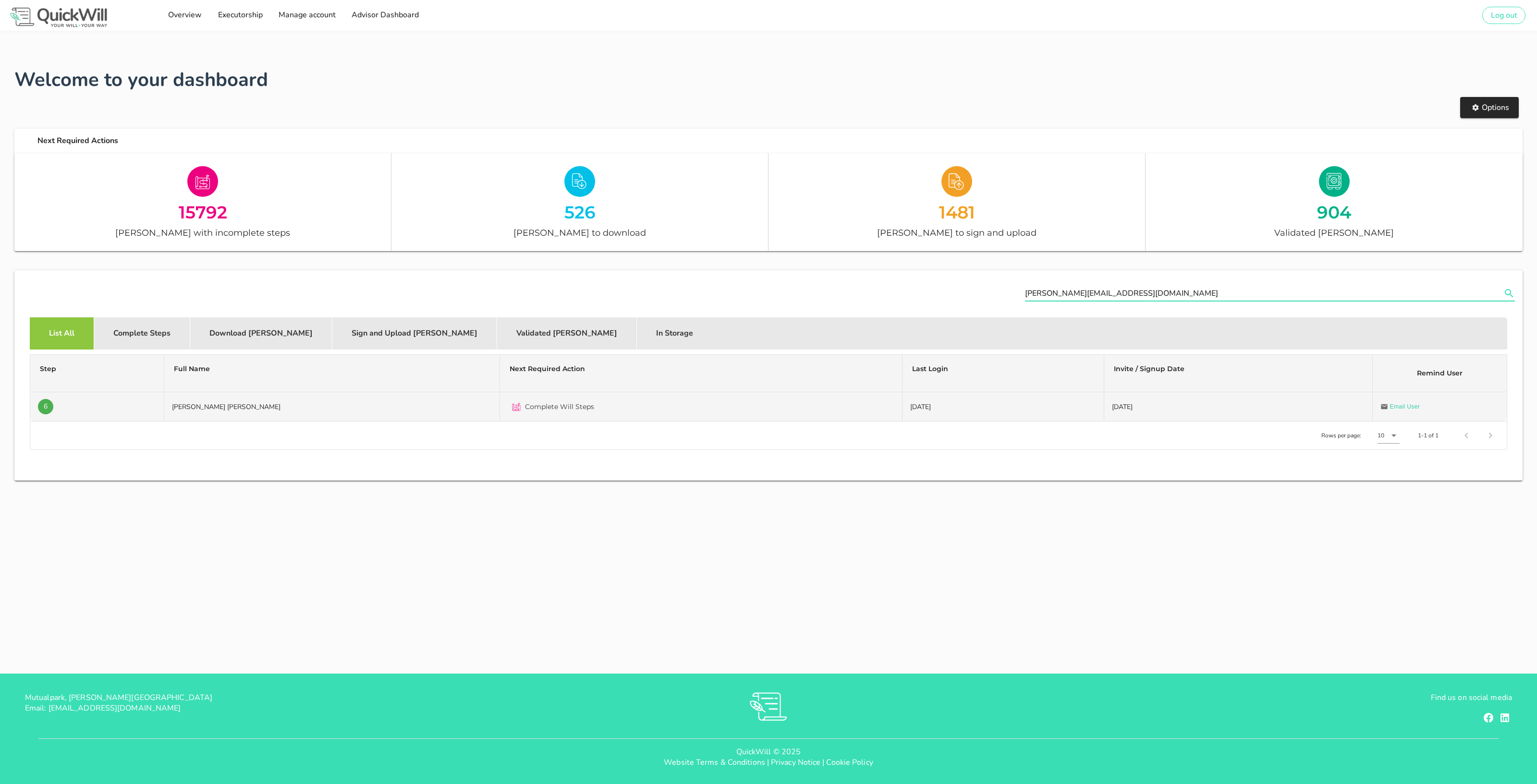
type input "[PERSON_NAME][EMAIL_ADDRESS][DOMAIN_NAME]"
click at [310, 411] on td "[PERSON_NAME] [PERSON_NAME]" at bounding box center [332, 406] width 336 height 29
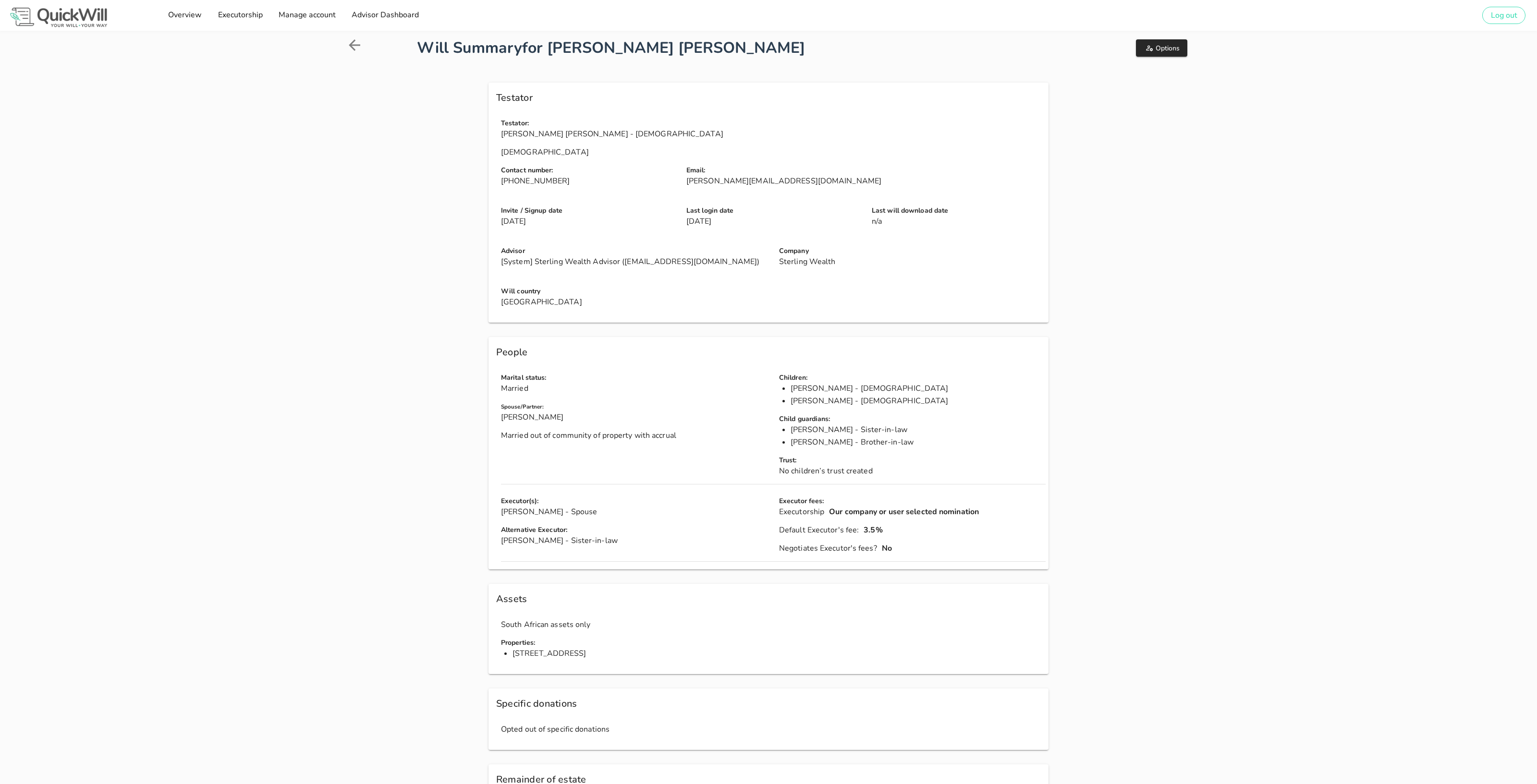
click at [442, 246] on div "Oops, something went wrong. We're looking into it. CLOSE Success! CLOSE Testato…" at bounding box center [768, 723] width 857 height 1292
click at [1254, 388] on div "Will Summary for [PERSON_NAME] [PERSON_NAME] Options Oops, something went wrong…" at bounding box center [768, 700] width 1537 height 1338
click at [334, 175] on div "Will Summary for Wilhelm Andre De Zwart Options Oops, something went wrong. We'…" at bounding box center [768, 700] width 1537 height 1338
click at [1172, 40] on button "Options" at bounding box center [1161, 47] width 51 height 17
click at [1188, 64] on button "Log in as testator" at bounding box center [1198, 72] width 126 height 21
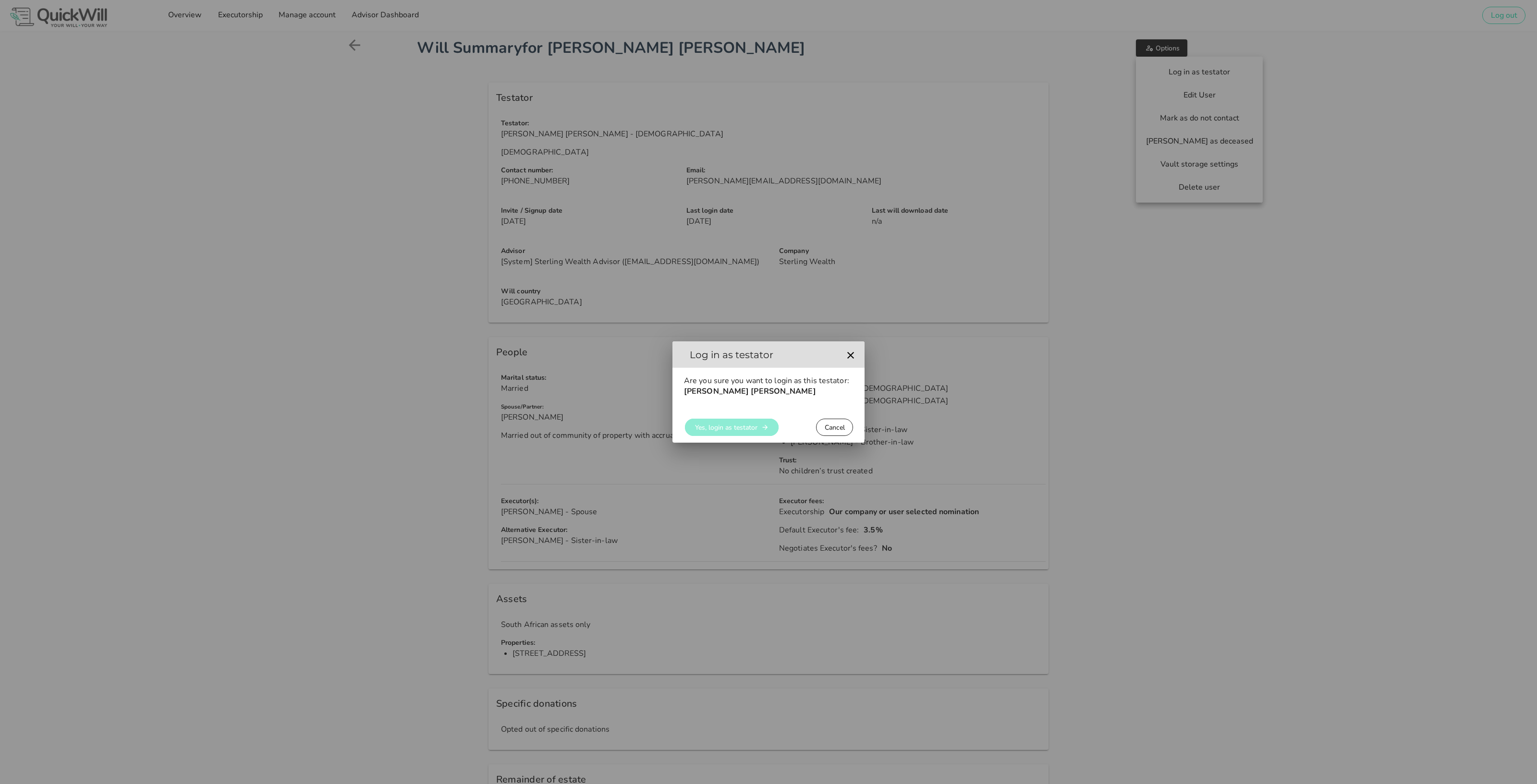
click at [716, 428] on span "Yes, login as testator" at bounding box center [725, 427] width 63 height 9
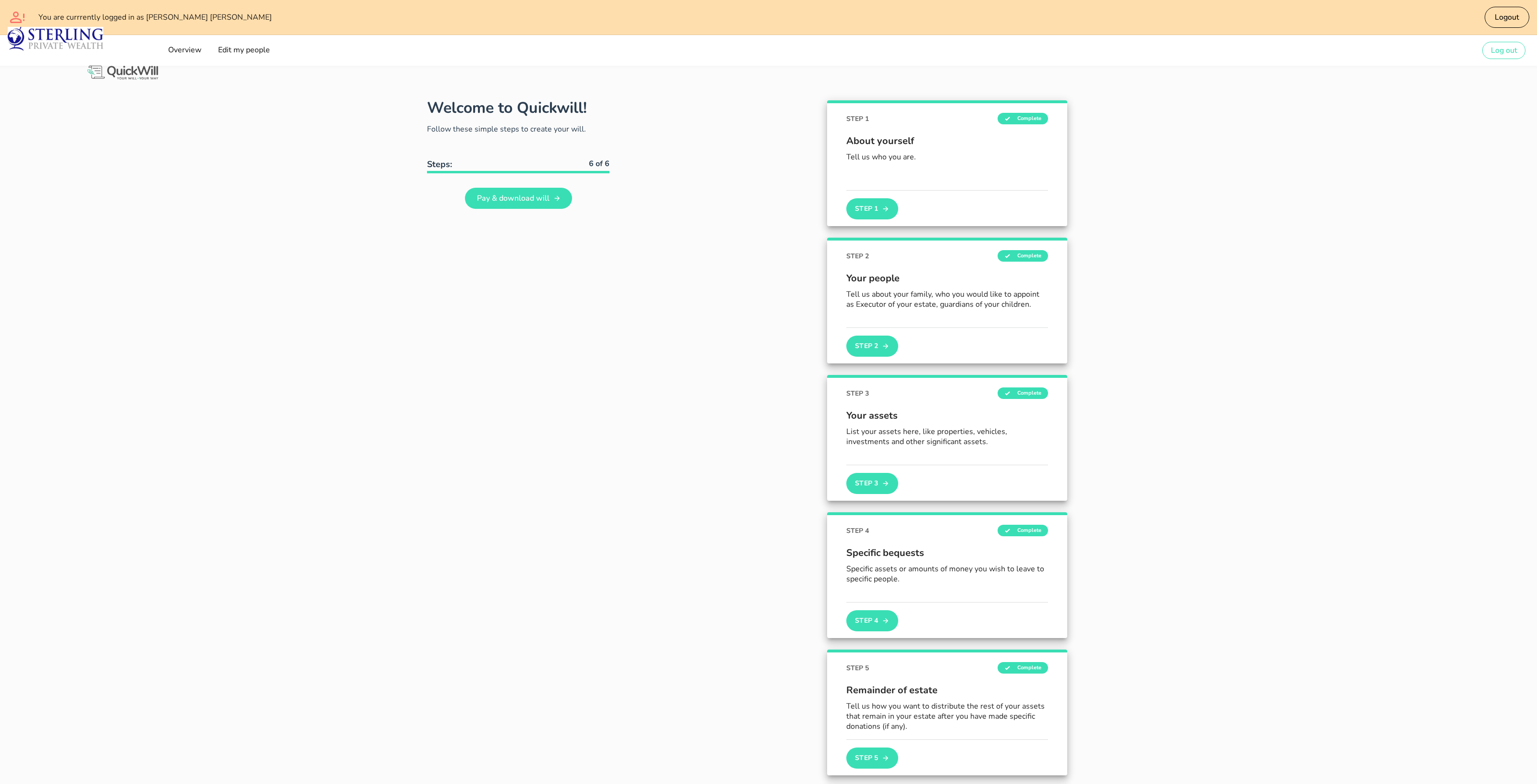
click at [683, 419] on div "Welcome to Quickwill! Follow these simple steps to create your will. Steps: 6 o…" at bounding box center [519, 507] width 357 height 835
click at [312, 133] on div "Welcome to Quickwill! Follow these simple steps to create your will. Steps: 6 o…" at bounding box center [768, 516] width 1537 height 901
click at [366, 277] on div "Welcome to Quickwill! Follow these simple steps to create your will. Steps: 6 o…" at bounding box center [519, 507] width 357 height 835
click at [318, 218] on div "Welcome to Quickwill! Follow these simple steps to create your will. Steps: 6 o…" at bounding box center [768, 516] width 1537 height 901
click at [1507, 15] on span "Logout" at bounding box center [1507, 17] width 25 height 11
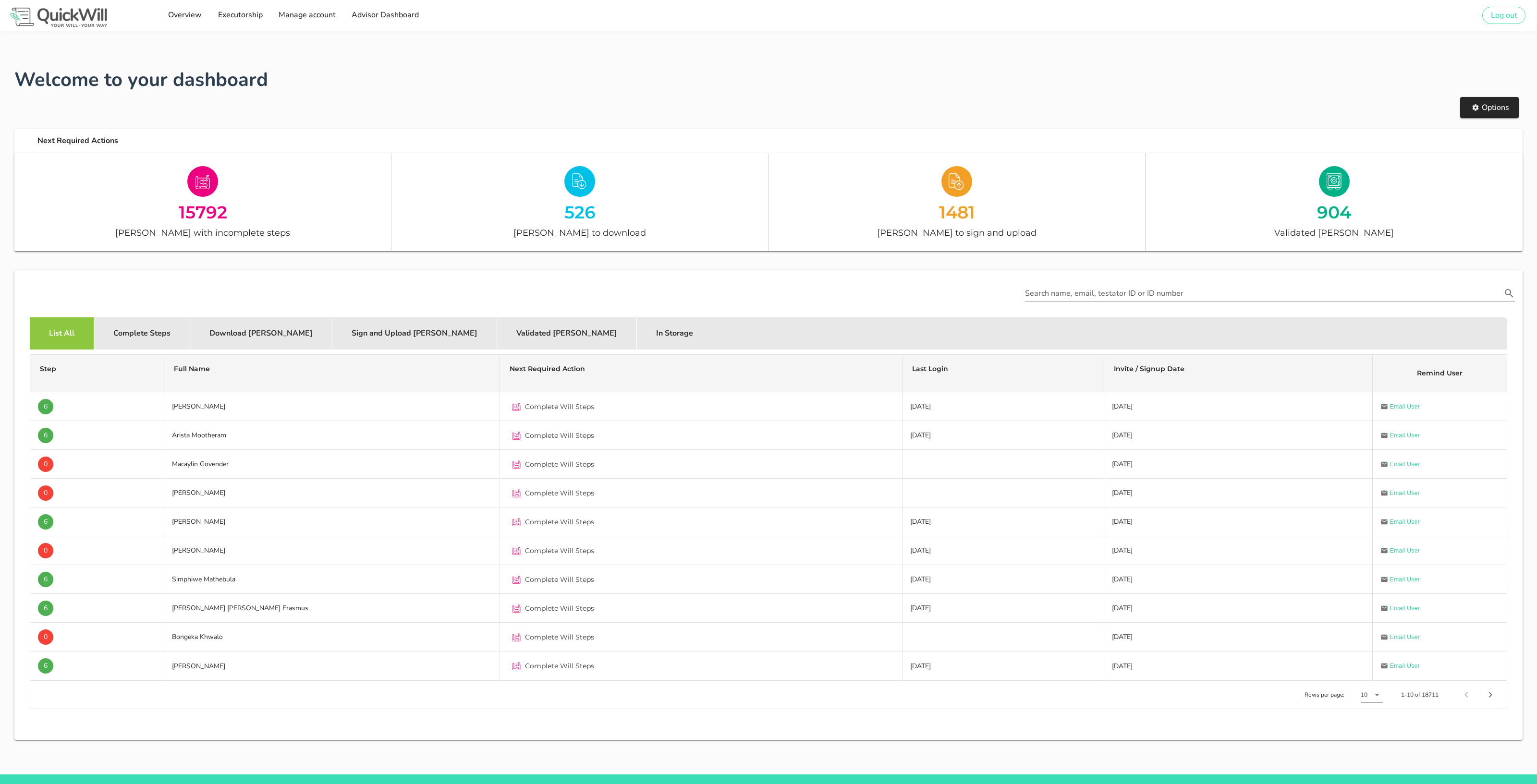
click at [768, 317] on div "List All Complete Steps Download Wills Sign and Upload Wills Validated Wills In…" at bounding box center [768, 333] width 1477 height 32
click at [1025, 292] on input "Search name, email, testator ID or ID number" at bounding box center [1263, 293] width 476 height 16
type input "s"
paste input "rochelle@sterlingwealth.co.za"
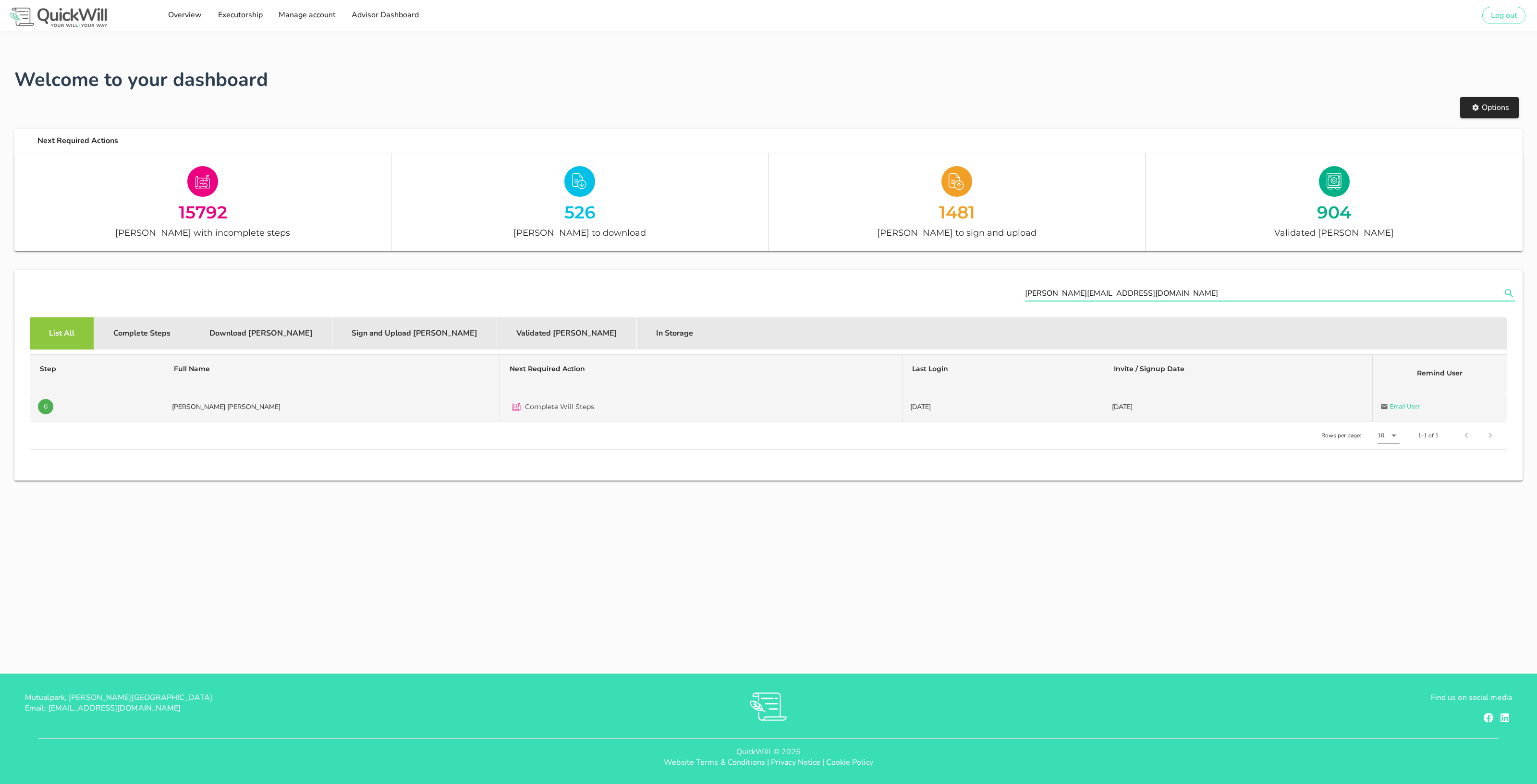
type input "rochelle@sterlingwealth.co.za"
click at [223, 410] on td "Wilhelm Andre De Zwart" at bounding box center [332, 406] width 336 height 29
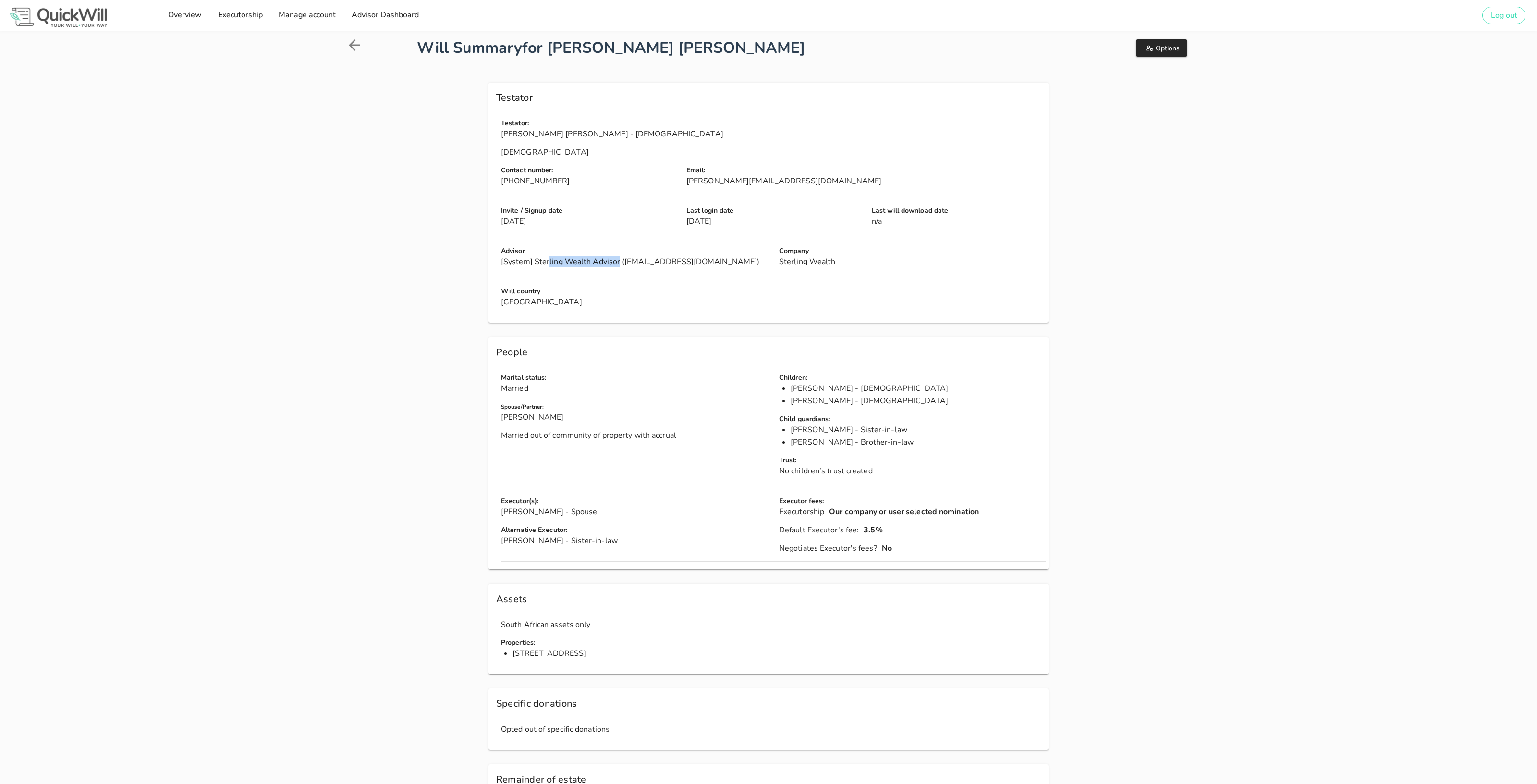
drag, startPoint x: 547, startPoint y: 261, endPoint x: 638, endPoint y: 261, distance: 91.0
click at [638, 260] on p "[System] Sterling Wealth Advisor (company.advisor+company_58@next176.com)" at bounding box center [634, 261] width 267 height 11
click at [627, 261] on p "[System] Sterling Wealth Advisor (company.advisor+company_58@next176.com)" at bounding box center [634, 261] width 267 height 11
drag, startPoint x: 556, startPoint y: 264, endPoint x: 638, endPoint y: 264, distance: 82.0
click at [638, 264] on p "[System] Sterling Wealth Advisor (company.advisor+company_58@next176.com)" at bounding box center [634, 261] width 267 height 11
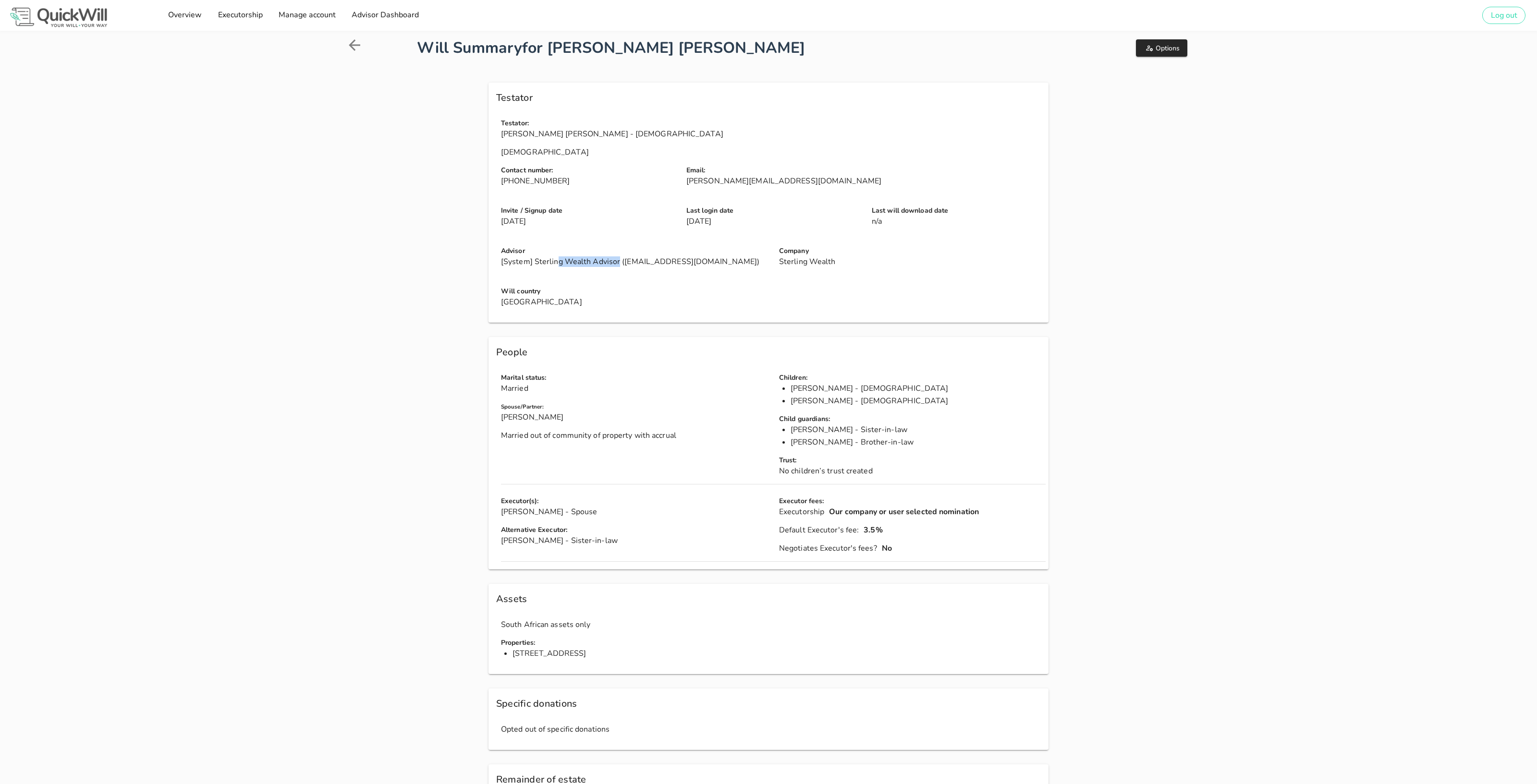
click at [638, 264] on p "[System] Sterling Wealth Advisor (company.advisor+company_58@next176.com)" at bounding box center [634, 261] width 267 height 11
drag, startPoint x: 776, startPoint y: 264, endPoint x: 902, endPoint y: 264, distance: 126.0
click at [902, 264] on div "Company Sterling Wealth" at bounding box center [912, 259] width 278 height 40
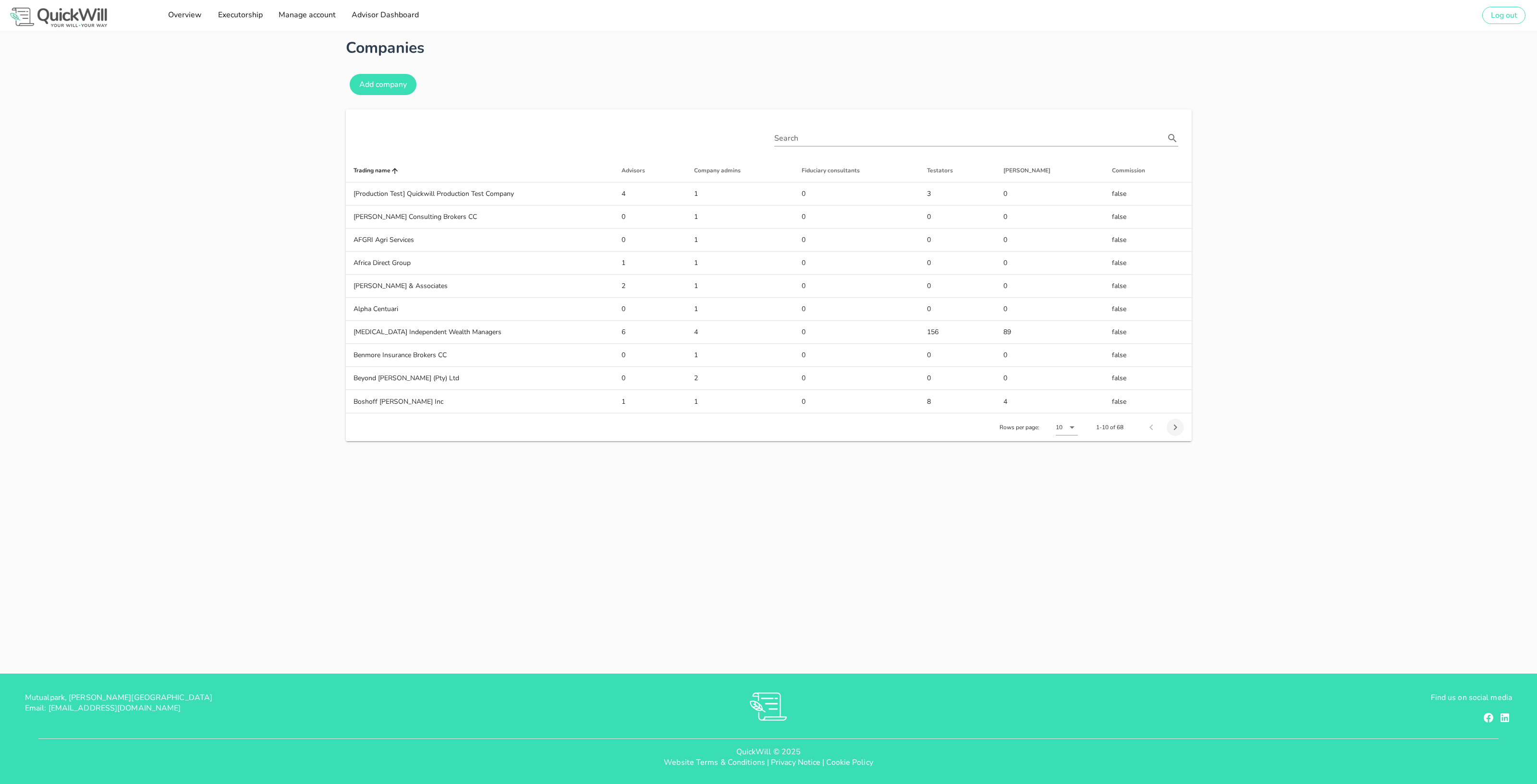
type input "[PERSON_NAME][EMAIL_ADDRESS][DOMAIN_NAME]"
click at [1180, 426] on icon "Next page" at bounding box center [1176, 427] width 11 height 11
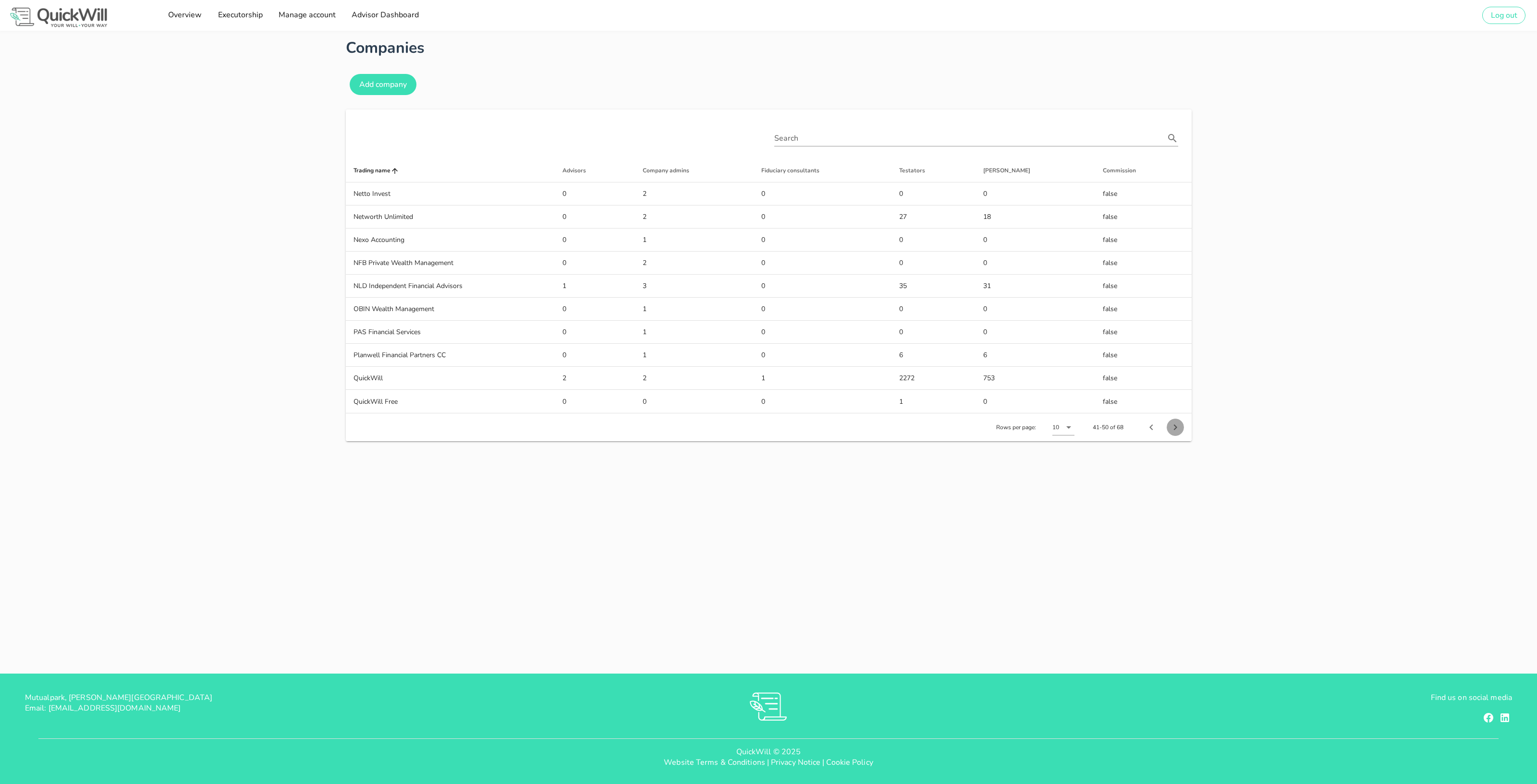
click at [1180, 426] on icon "Next page" at bounding box center [1176, 427] width 11 height 11
click at [1154, 377] on icon "Previous page" at bounding box center [1151, 381] width 11 height 11
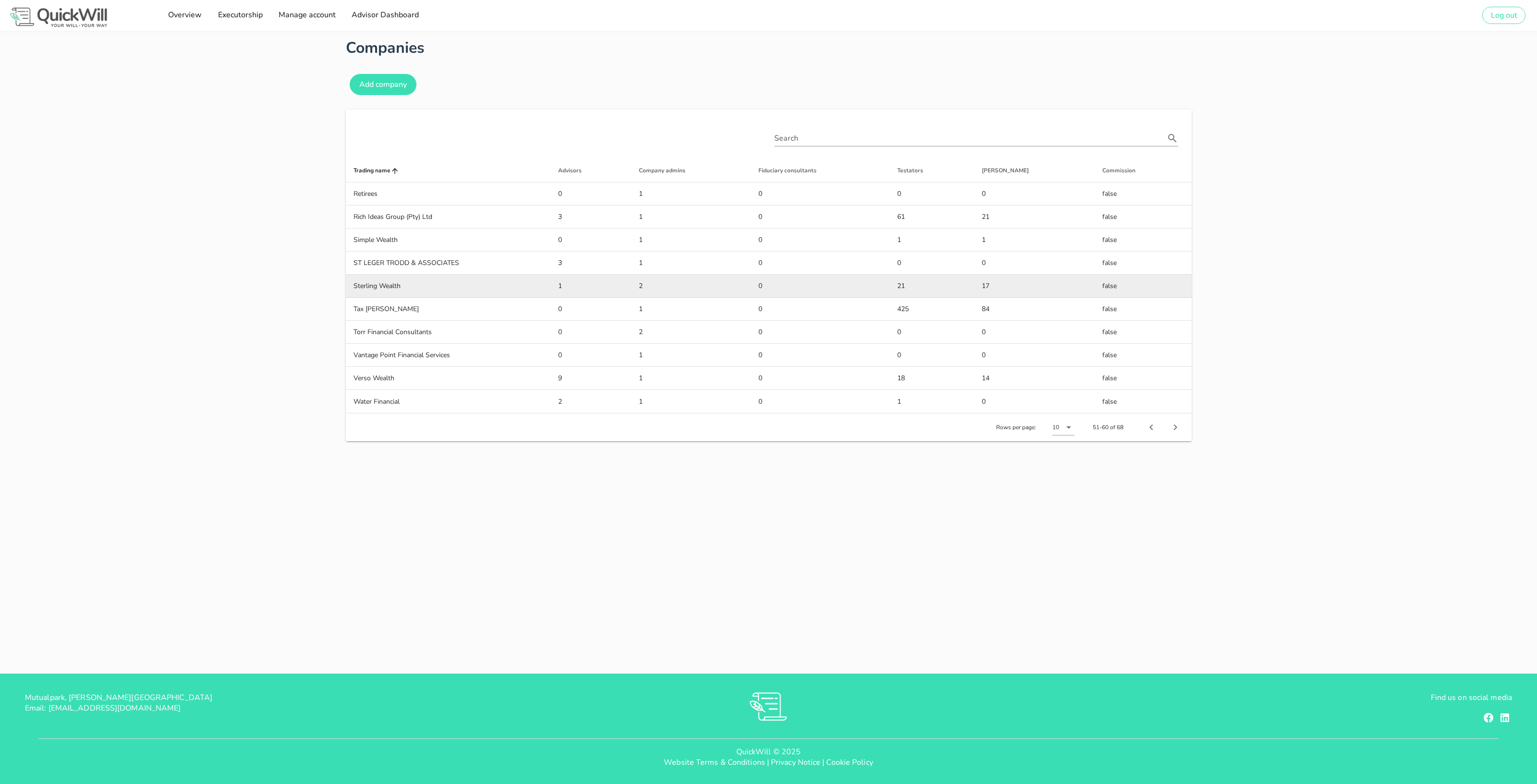
click at [464, 288] on td "Sterling Wealth" at bounding box center [448, 286] width 205 height 23
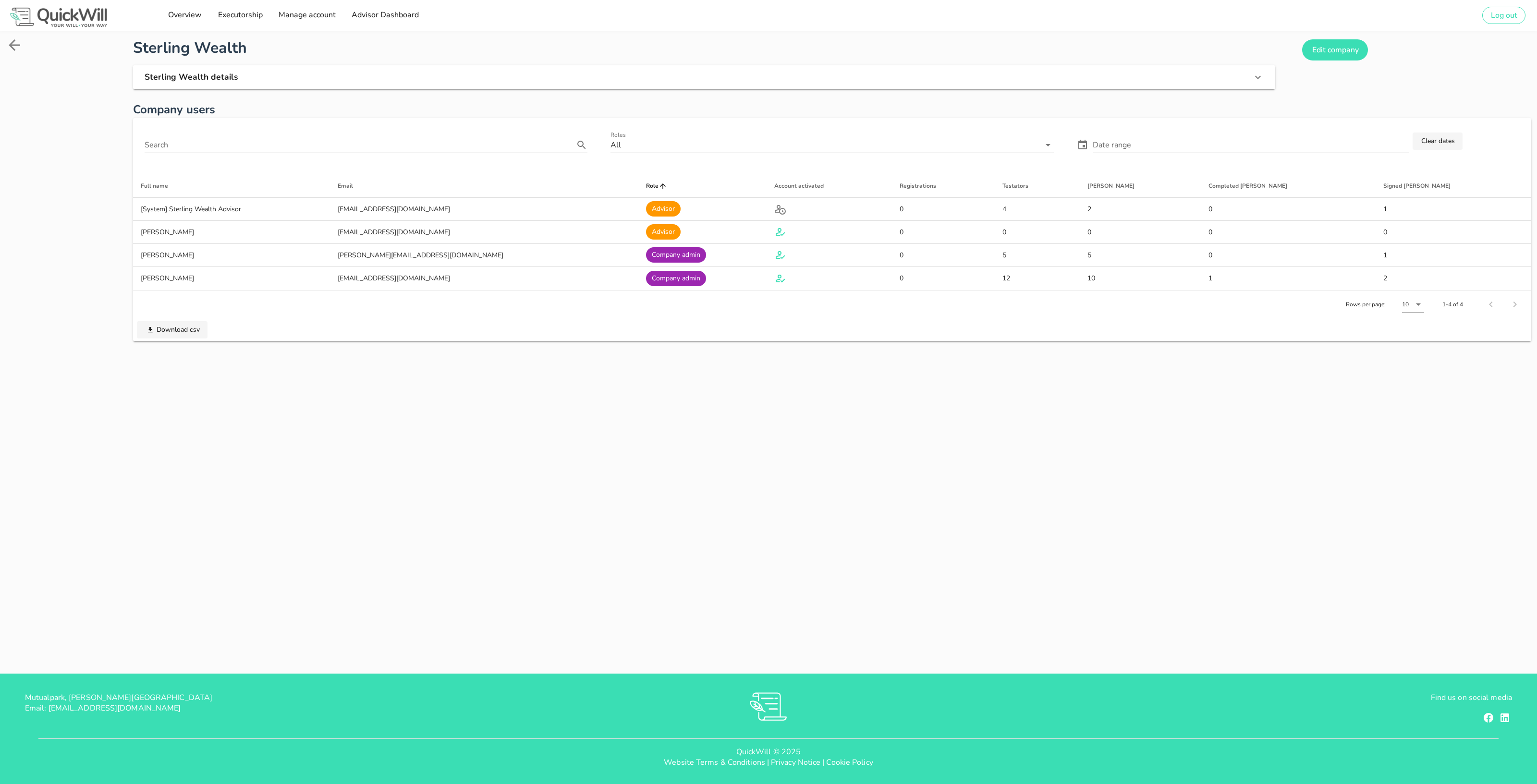
click at [1128, 416] on div "Sterling Wealth Sterling Wealth details Edit company Company users Search Roles…" at bounding box center [768, 352] width 1537 height 643
click at [1327, 46] on span "Edit company" at bounding box center [1335, 50] width 47 height 11
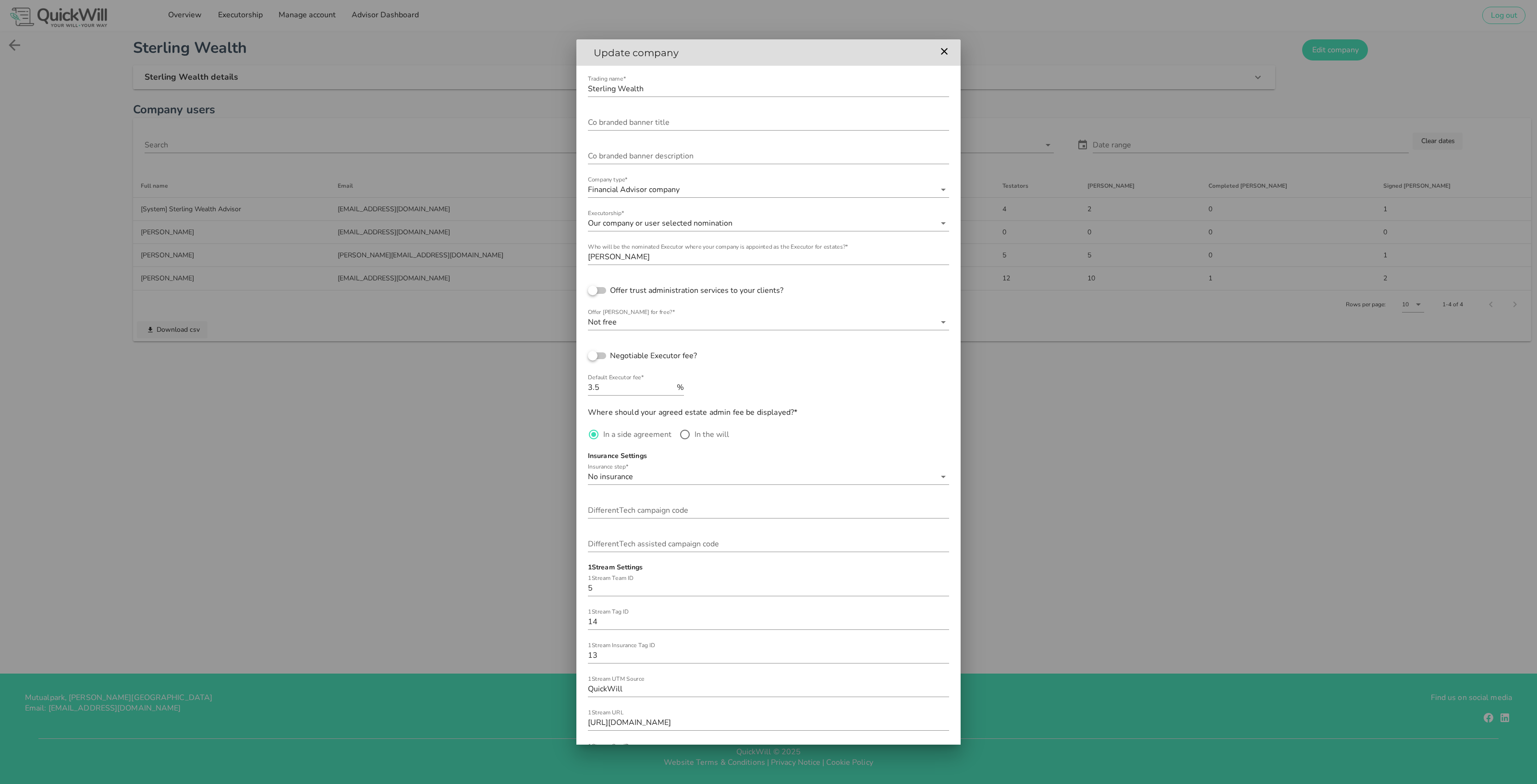
scroll to position [1, 0]
click at [937, 317] on icon at bounding box center [943, 321] width 11 height 11
